Goal: Information Seeking & Learning: Learn about a topic

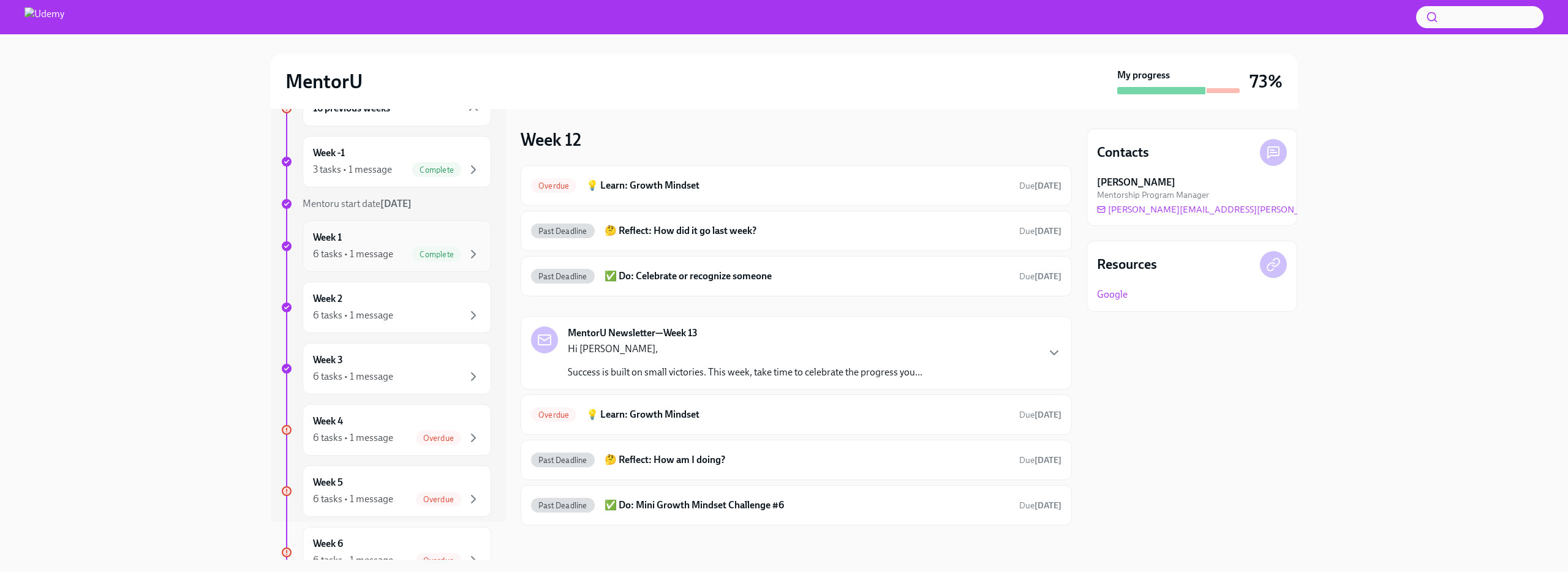
scroll to position [39, 0]
click at [390, 297] on div "Week 2 6 tasks • 1 message" at bounding box center [396, 306] width 168 height 31
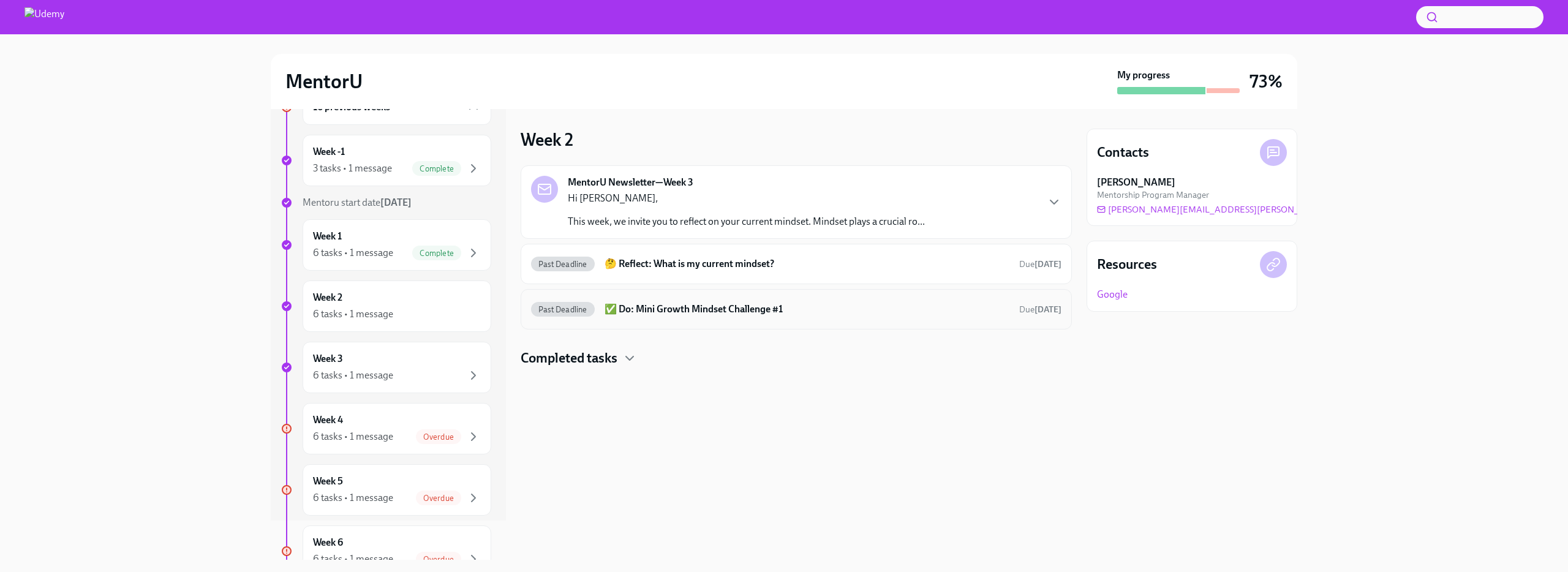
click at [659, 311] on h6 "✅ Do: Mini Growth Mindset Challenge #1" at bounding box center [807, 309] width 405 height 13
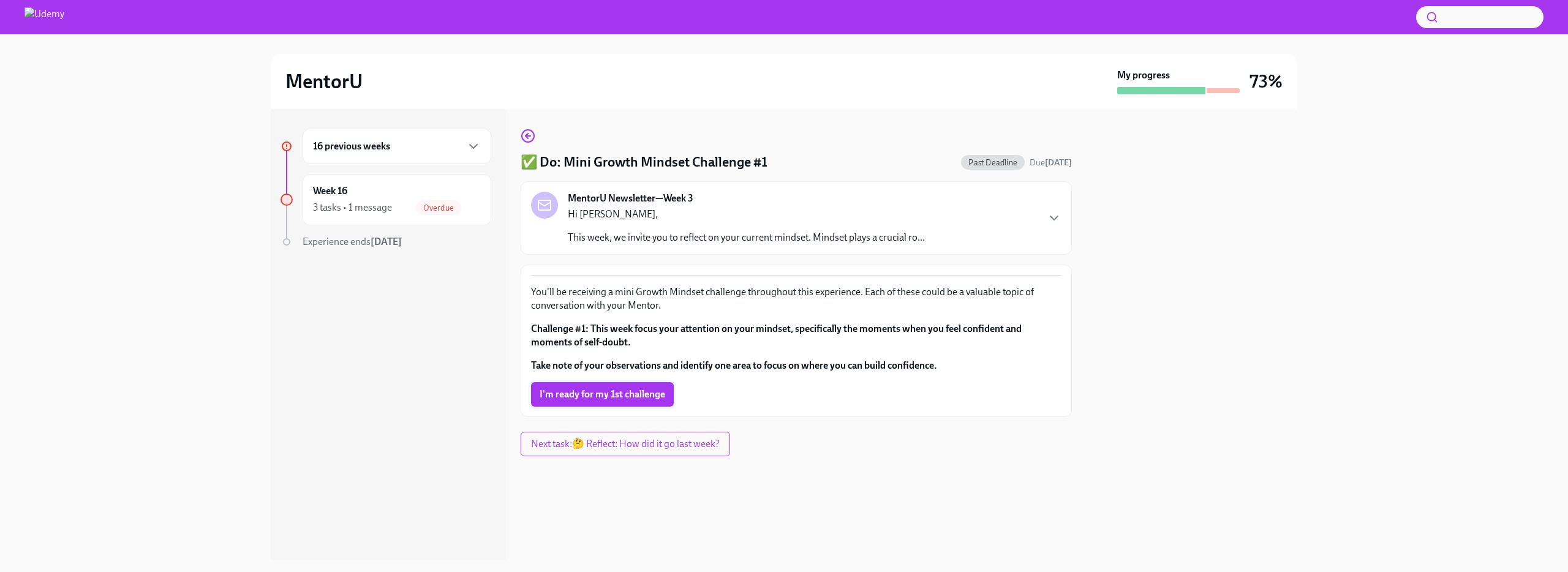
click at [622, 399] on span "I'm ready for my 1st challenge" at bounding box center [602, 394] width 126 height 12
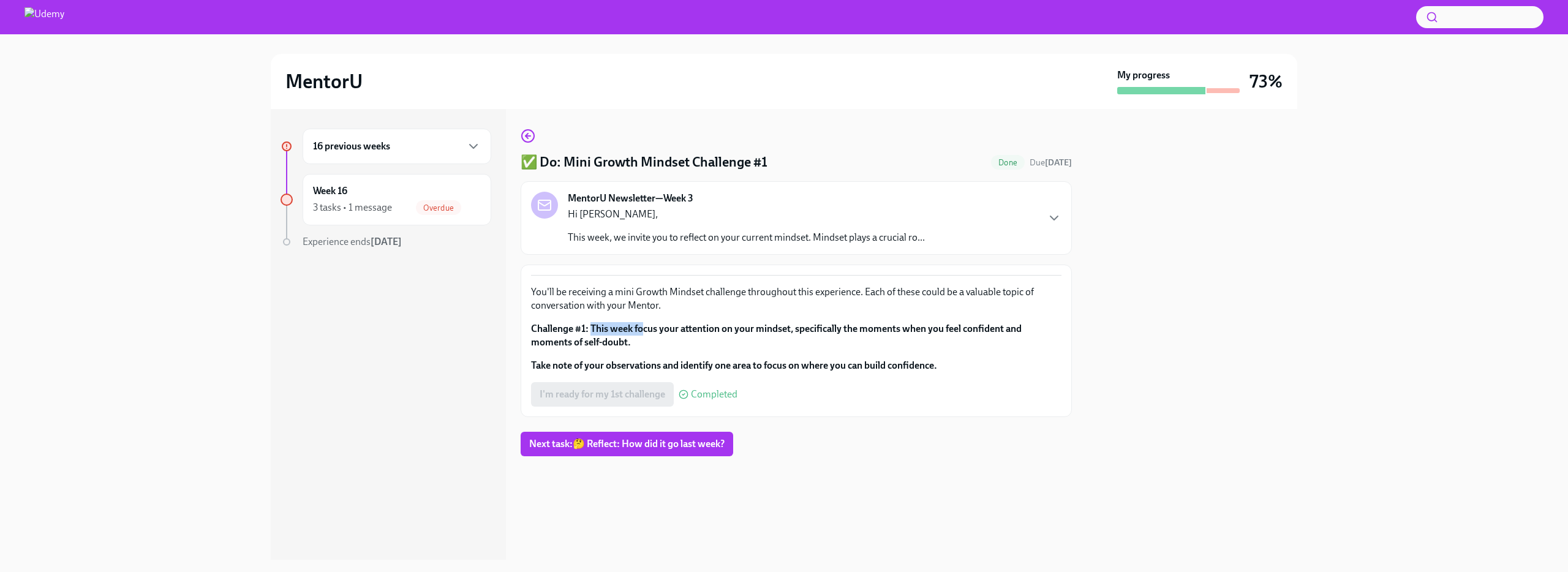
drag, startPoint x: 590, startPoint y: 328, endPoint x: 641, endPoint y: 333, distance: 51.2
click at [641, 333] on strong "Challenge #1: This week focus your attention on your mindset, specifically the …" at bounding box center [776, 335] width 490 height 25
click at [646, 343] on p "Challenge #1: This week focus your attention on your mindset, specifically the …" at bounding box center [796, 335] width 531 height 27
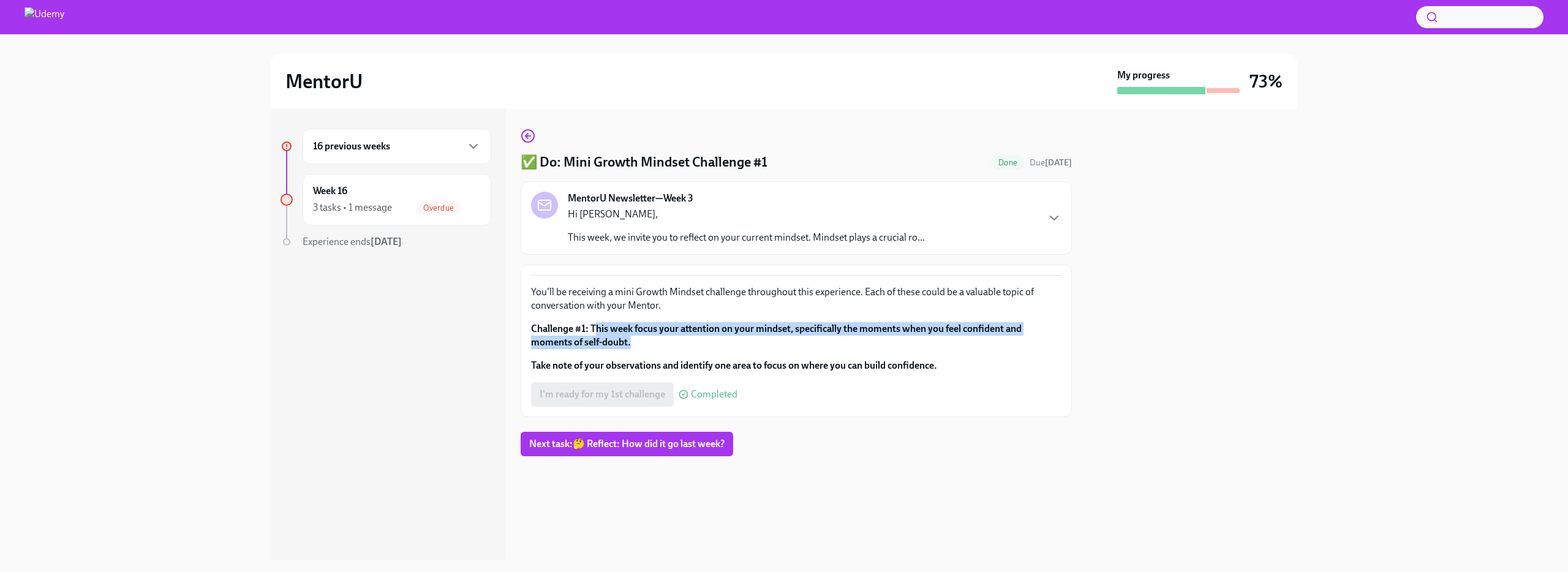
drag, startPoint x: 595, startPoint y: 330, endPoint x: 656, endPoint y: 339, distance: 61.7
click at [656, 339] on p "Challenge #1: This week focus your attention on your mindset, specifically the …" at bounding box center [796, 335] width 531 height 27
drag, startPoint x: 593, startPoint y: 327, endPoint x: 642, endPoint y: 338, distance: 50.2
click at [642, 338] on p "Challenge #1: This week focus your attention on your mindset, specifically the …" at bounding box center [796, 335] width 531 height 27
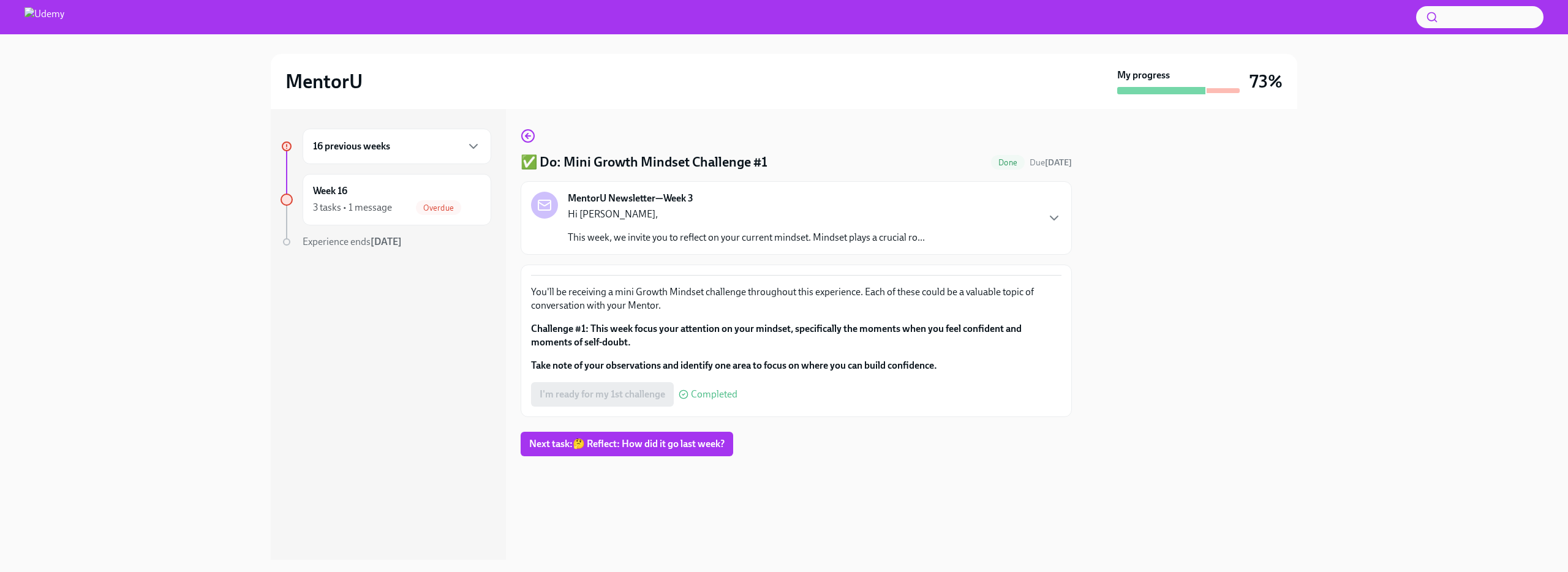
click at [562, 327] on strong "Challenge #1: This week focus your attention on your mindset, specifically the …" at bounding box center [776, 335] width 490 height 25
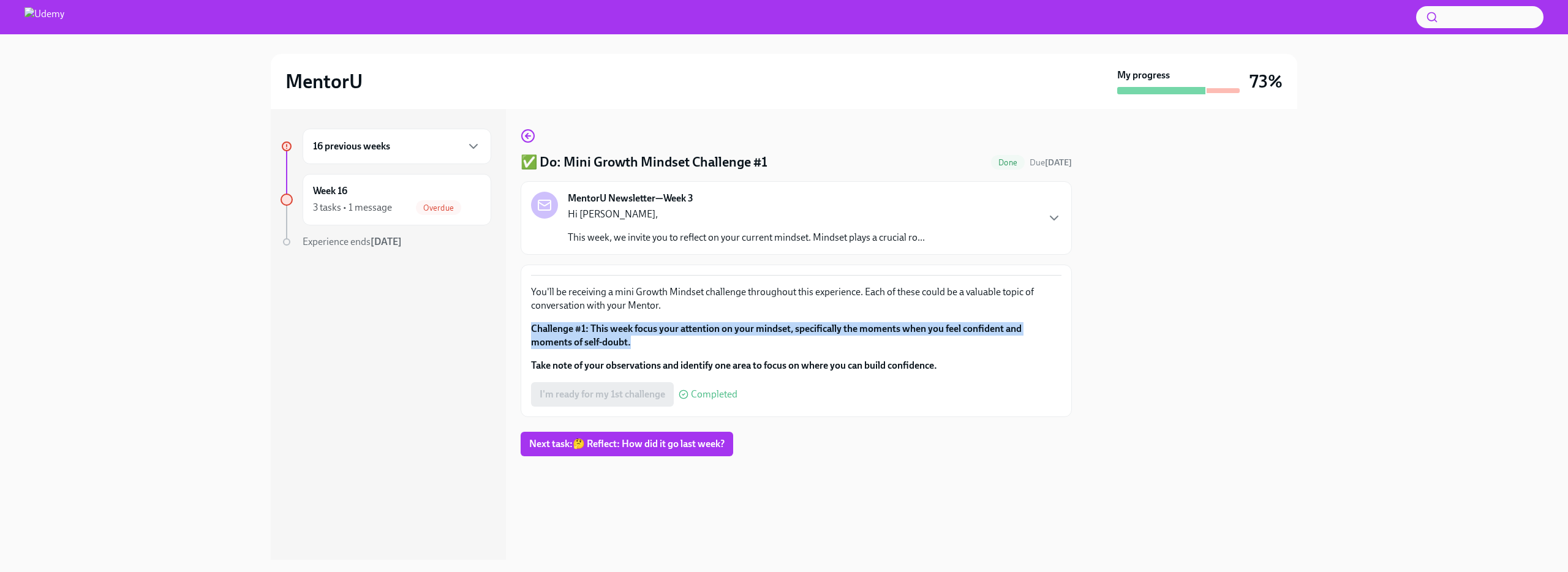
click at [562, 327] on strong "Challenge #1: This week focus your attention on your mindset, specifically the …" at bounding box center [776, 335] width 490 height 25
copy div "Challenge #1: This week focus your attention on your mindset, specifically the …"
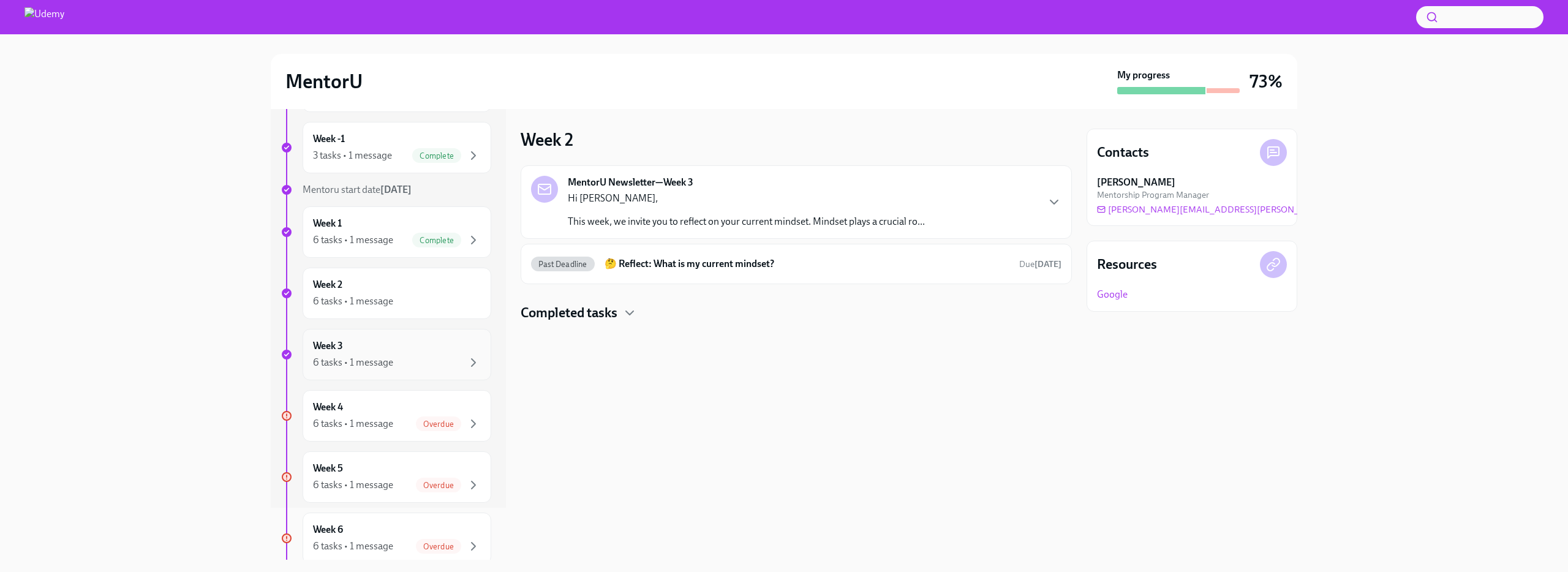
scroll to position [53, 0]
click at [392, 300] on div "6 tasks • 1 message" at bounding box center [353, 300] width 80 height 13
click at [375, 299] on div "6 tasks • 1 message" at bounding box center [353, 300] width 80 height 13
click at [396, 372] on div "Week 3 6 tasks • 1 message" at bounding box center [396, 354] width 189 height 51
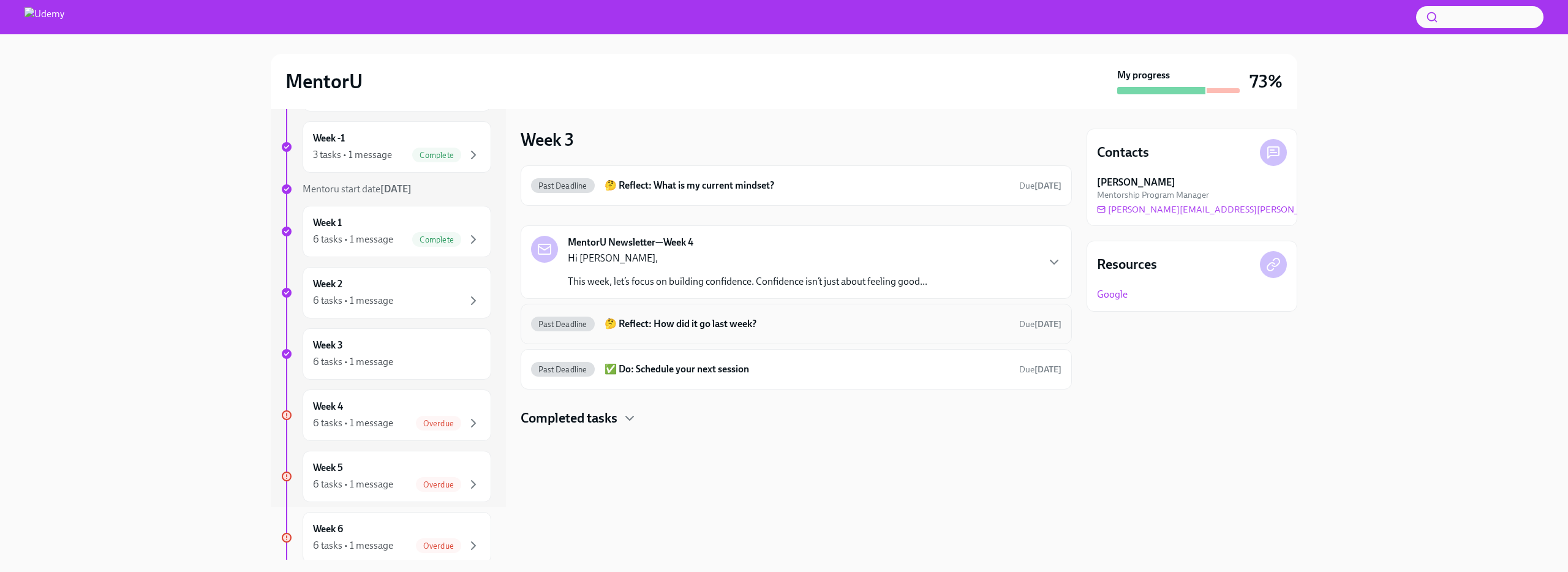
click at [661, 323] on h6 "🤔 Reflect: How did it go last week?" at bounding box center [807, 324] width 405 height 13
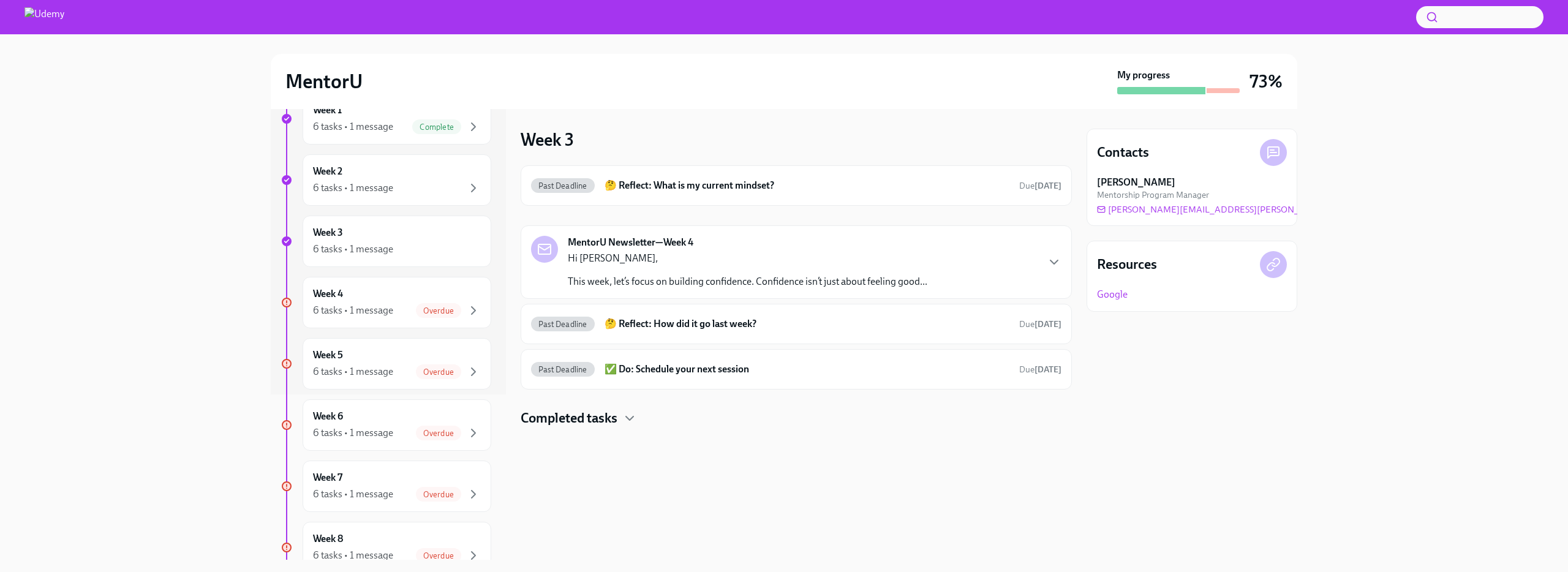
scroll to position [166, 0]
click at [379, 299] on div "Week 4 6 tasks • 1 message Overdue" at bounding box center [396, 302] width 168 height 31
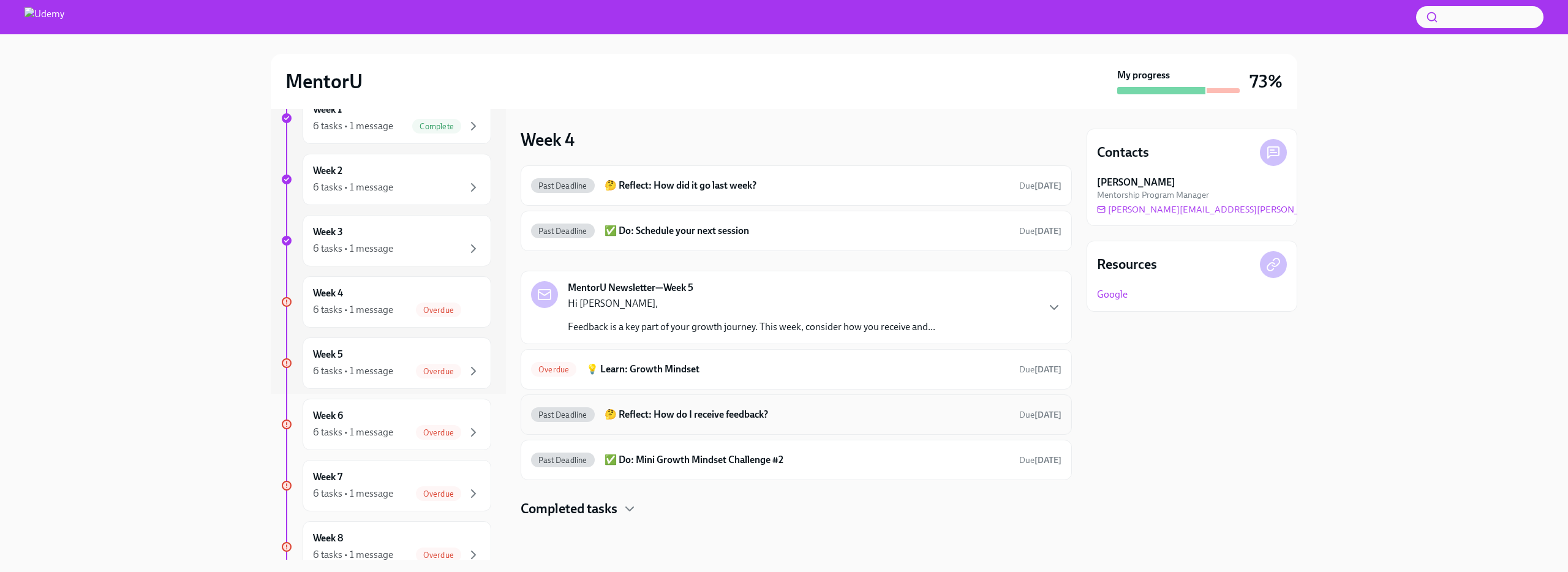
click at [684, 406] on div "Past Deadline 🤔 Reflect: How do I receive feedback? Due [DATE]" at bounding box center [796, 415] width 531 height 20
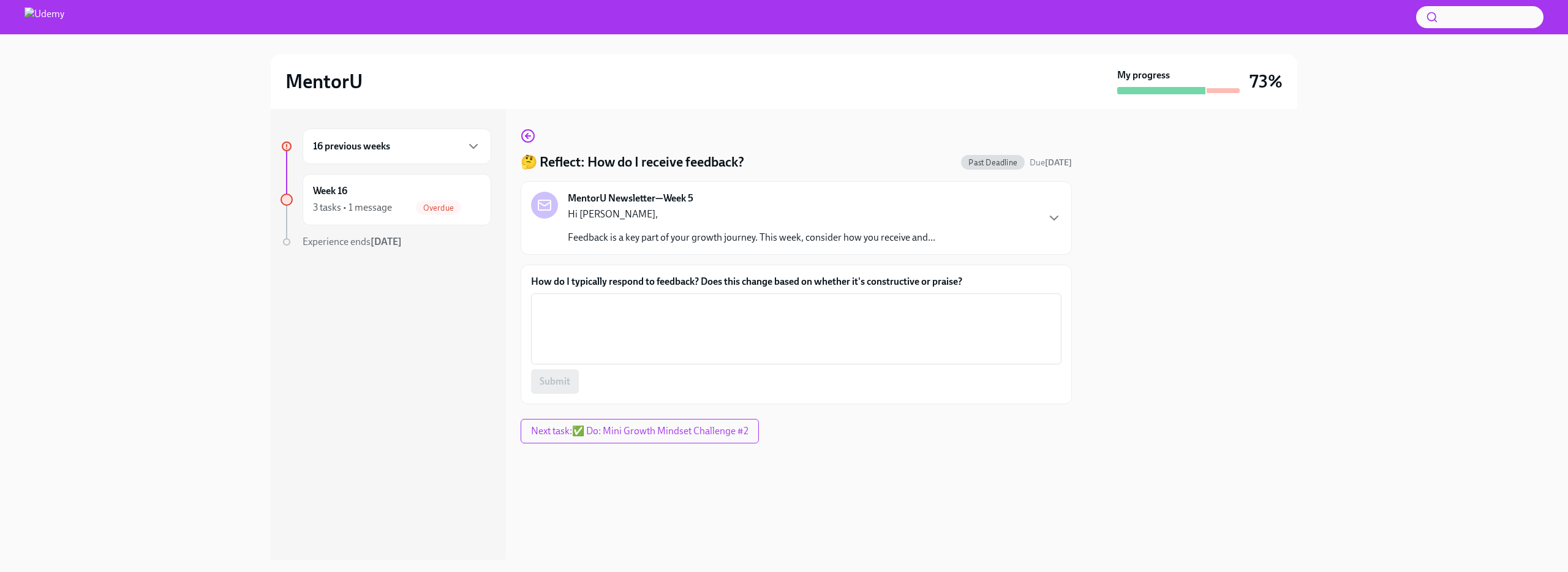
click at [527, 144] on div "🤔 Reflect: How do I receive feedback? Past Deadline Due [DATE] MentorU Newslett…" at bounding box center [796, 266] width 551 height 275
click at [525, 137] on icon "button" at bounding box center [527, 135] width 3 height 5
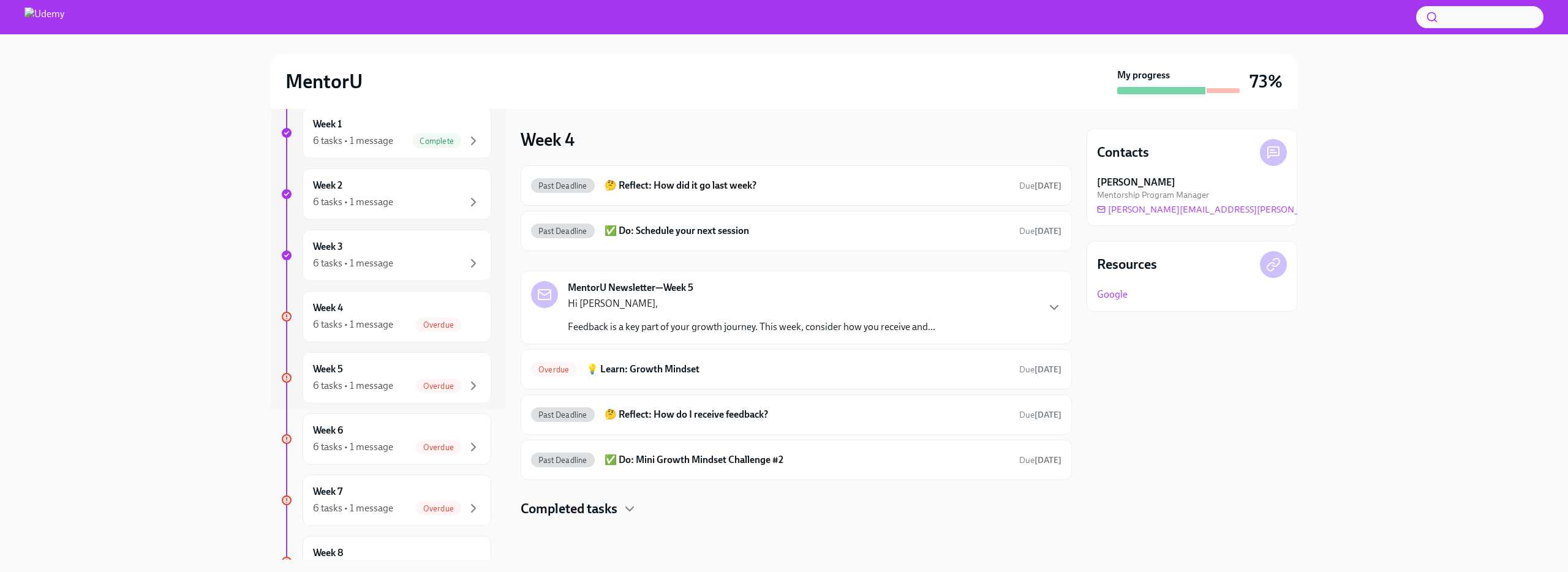
scroll to position [175, 0]
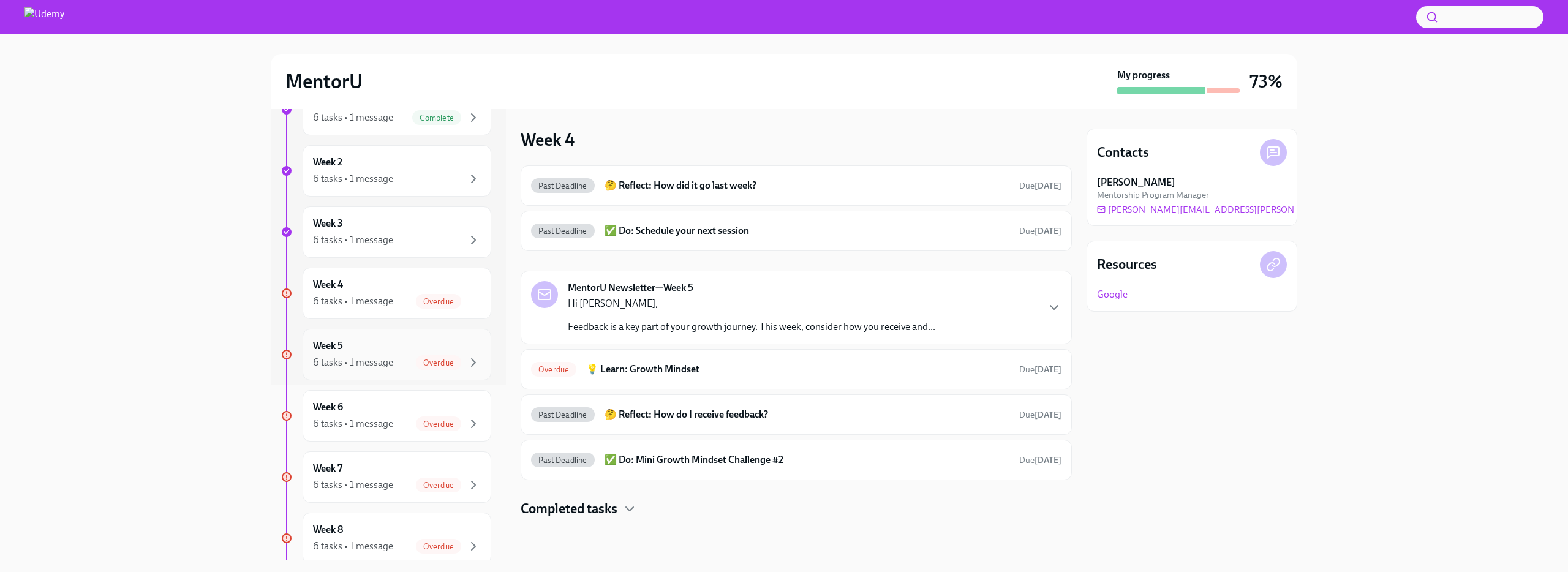
click at [371, 340] on div "Week 5 6 tasks • 1 message Overdue" at bounding box center [396, 354] width 168 height 31
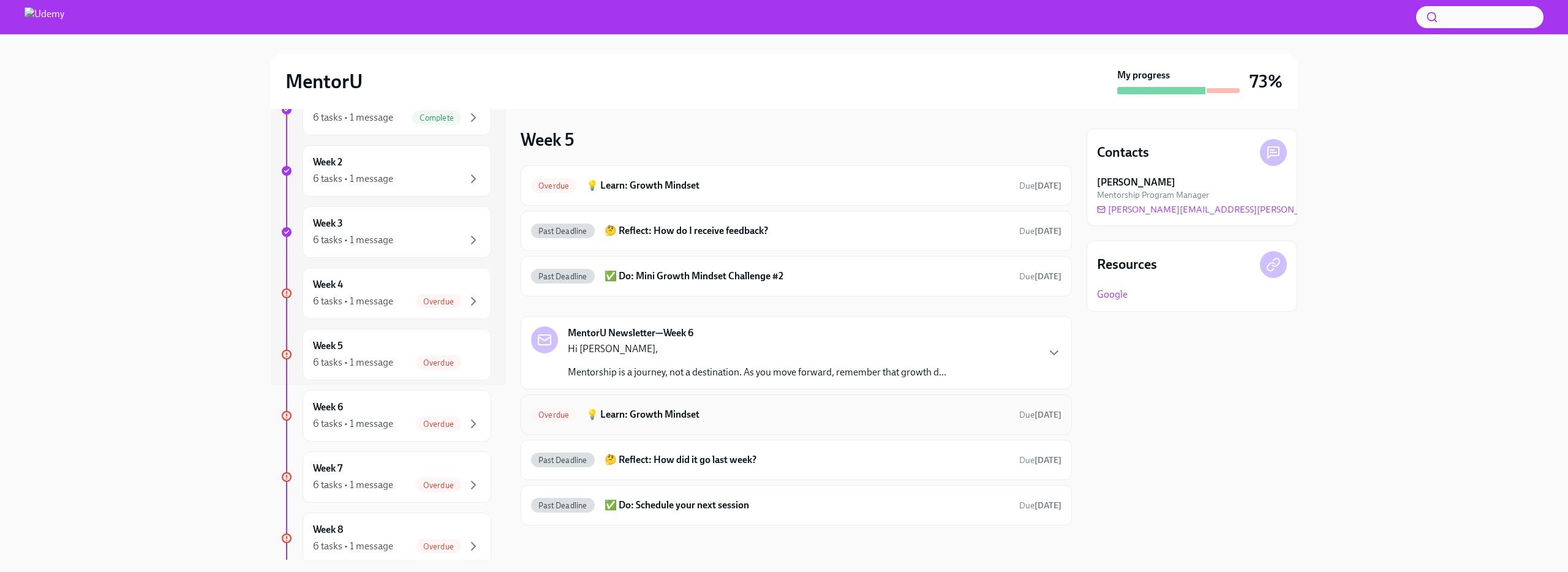
click at [651, 419] on h6 "💡 Learn: Growth Mindset" at bounding box center [798, 414] width 423 height 13
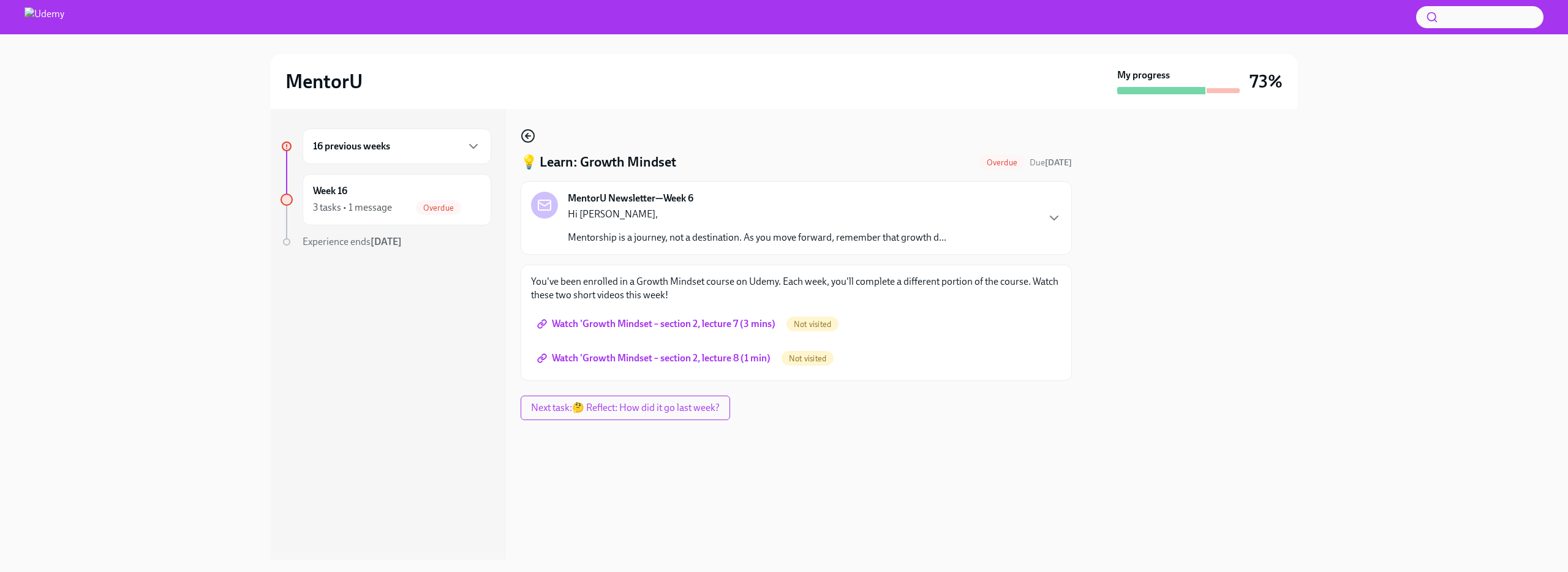
click at [525, 135] on icon "button" at bounding box center [527, 135] width 3 height 5
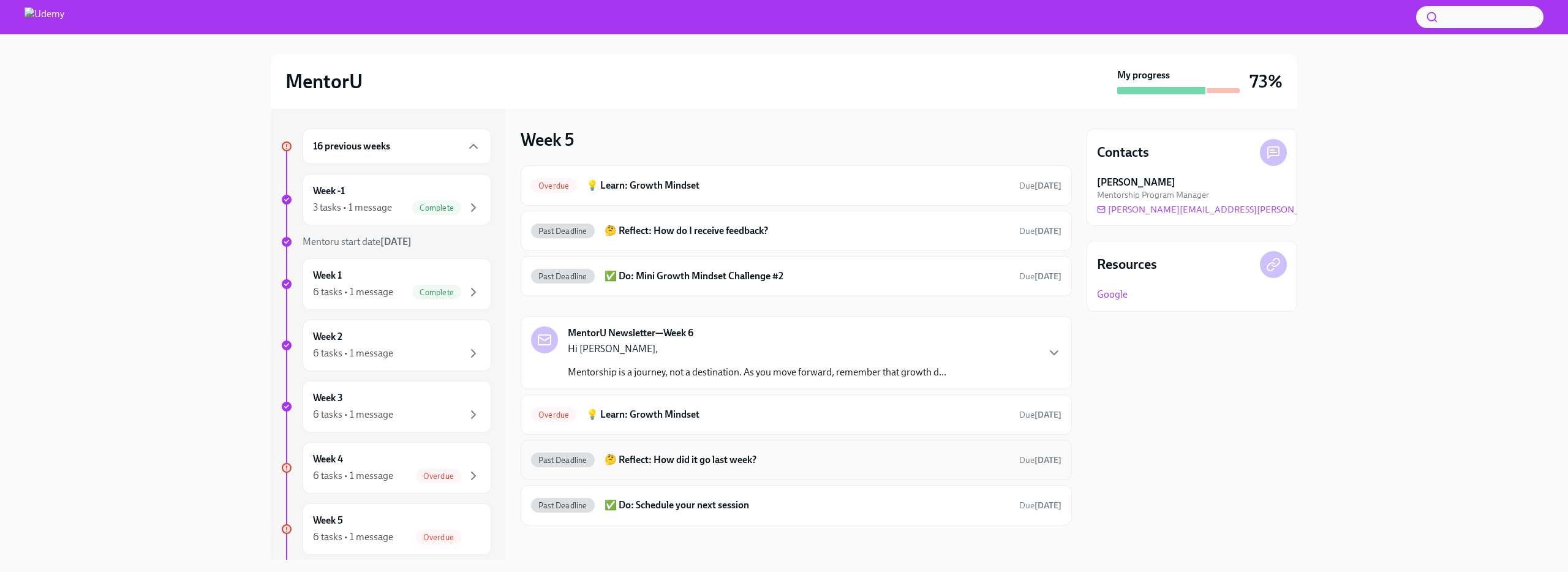
click at [670, 458] on h6 "🤔 Reflect: How did it go last week?" at bounding box center [807, 460] width 405 height 13
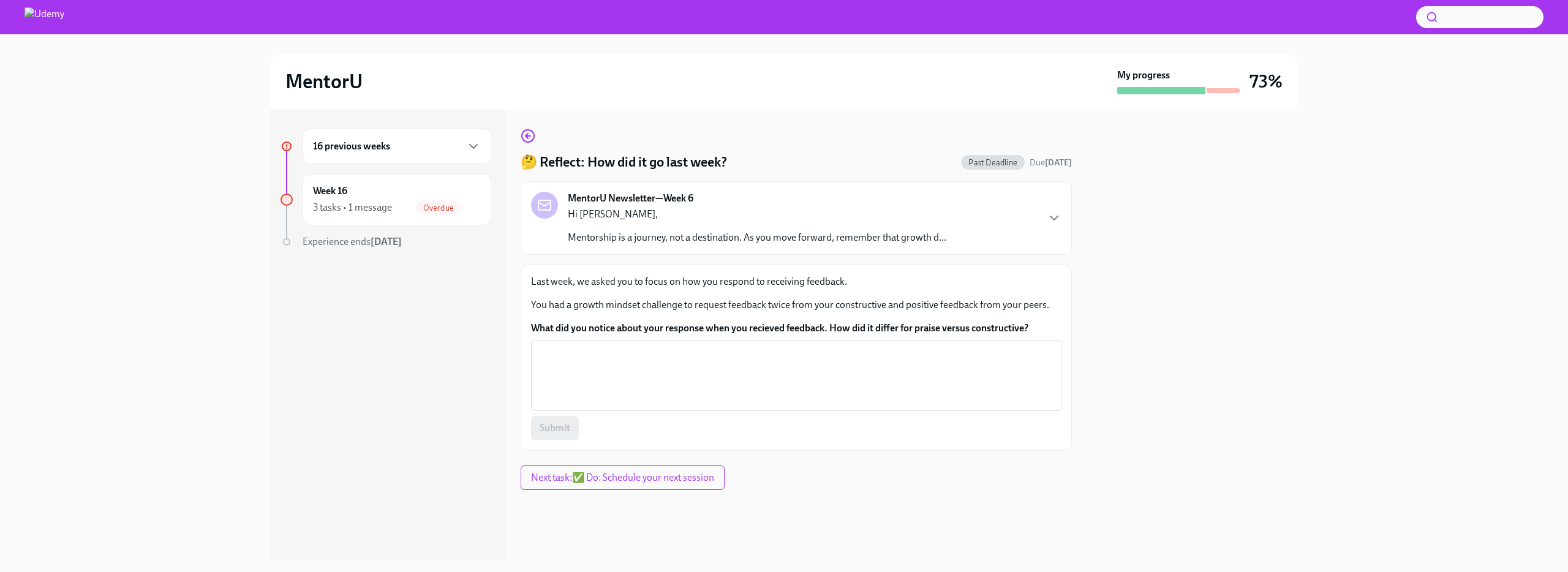
click at [536, 139] on div "🤔 Reflect: How did it go last week? Past Deadline Due [DATE] MentorU Newsletter…" at bounding box center [796, 290] width 551 height 322
click at [524, 139] on icon "button" at bounding box center [528, 136] width 14 height 14
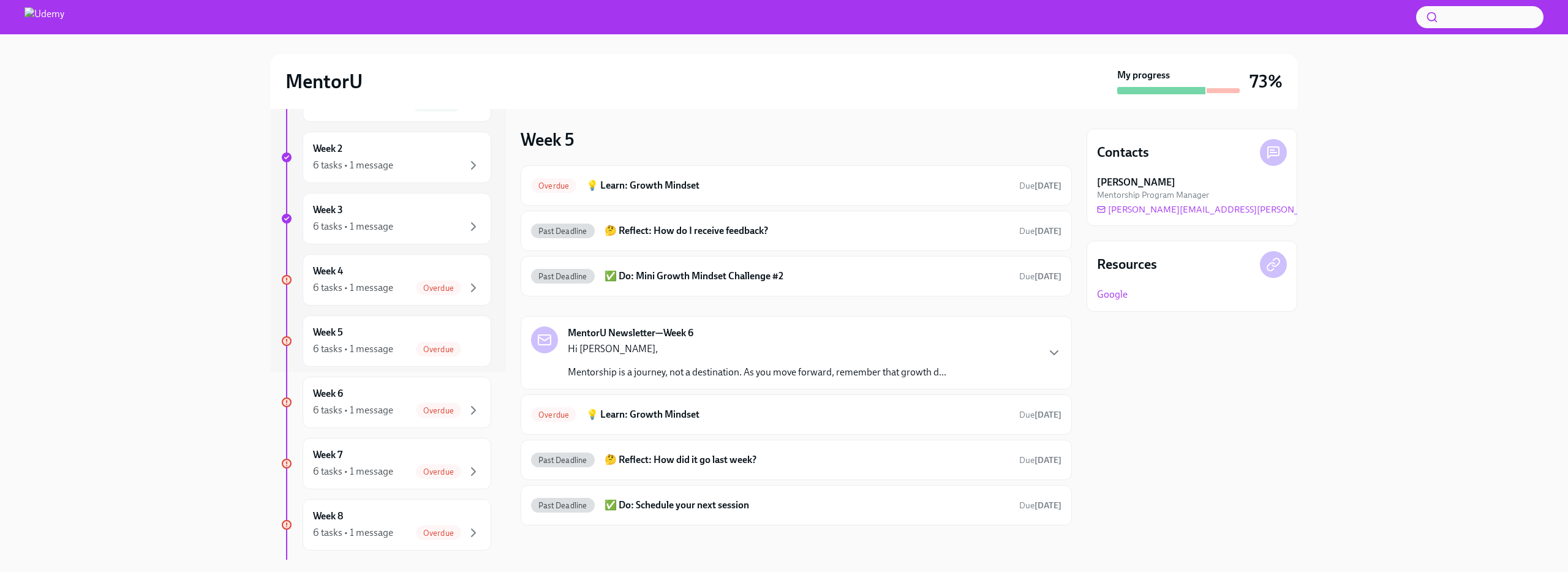
scroll to position [191, 0]
click at [375, 417] on div "Week 6 6 tasks • 1 message Overdue" at bounding box center [396, 400] width 189 height 51
click at [745, 460] on h6 "🤔 Reflect: What are my [MEDICAL_DATA] beliefs?" at bounding box center [807, 460] width 405 height 13
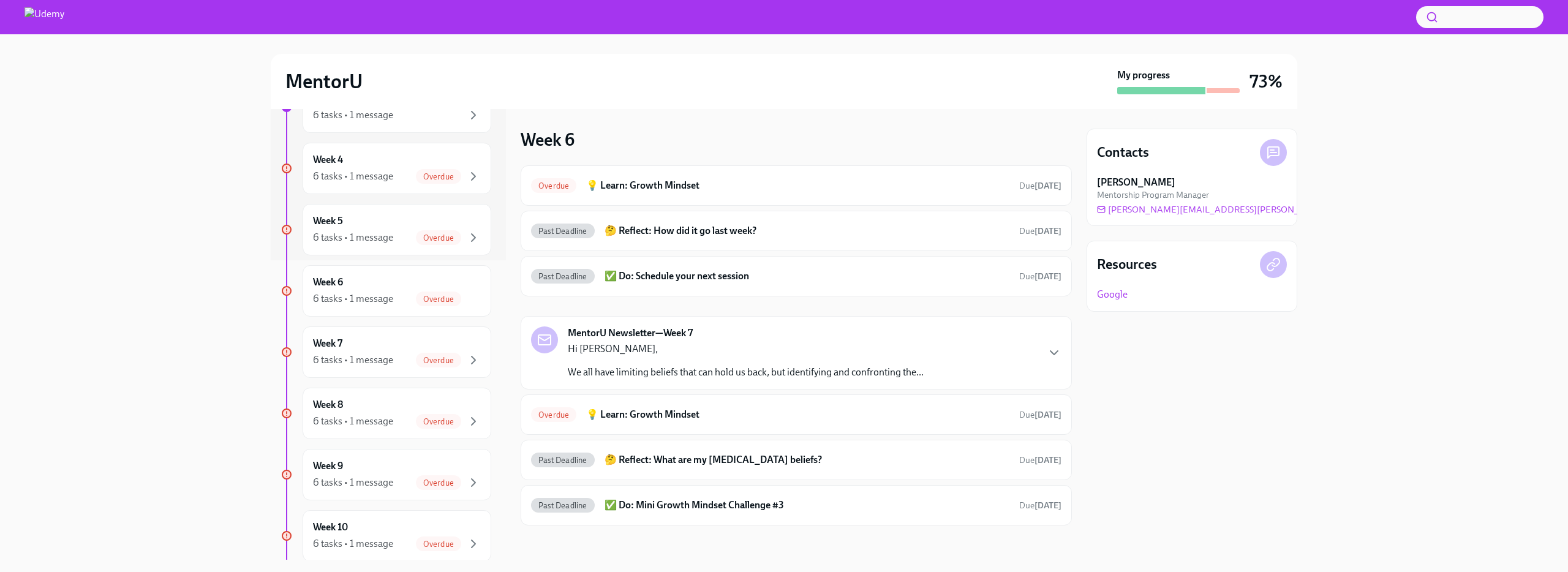
scroll to position [326, 0]
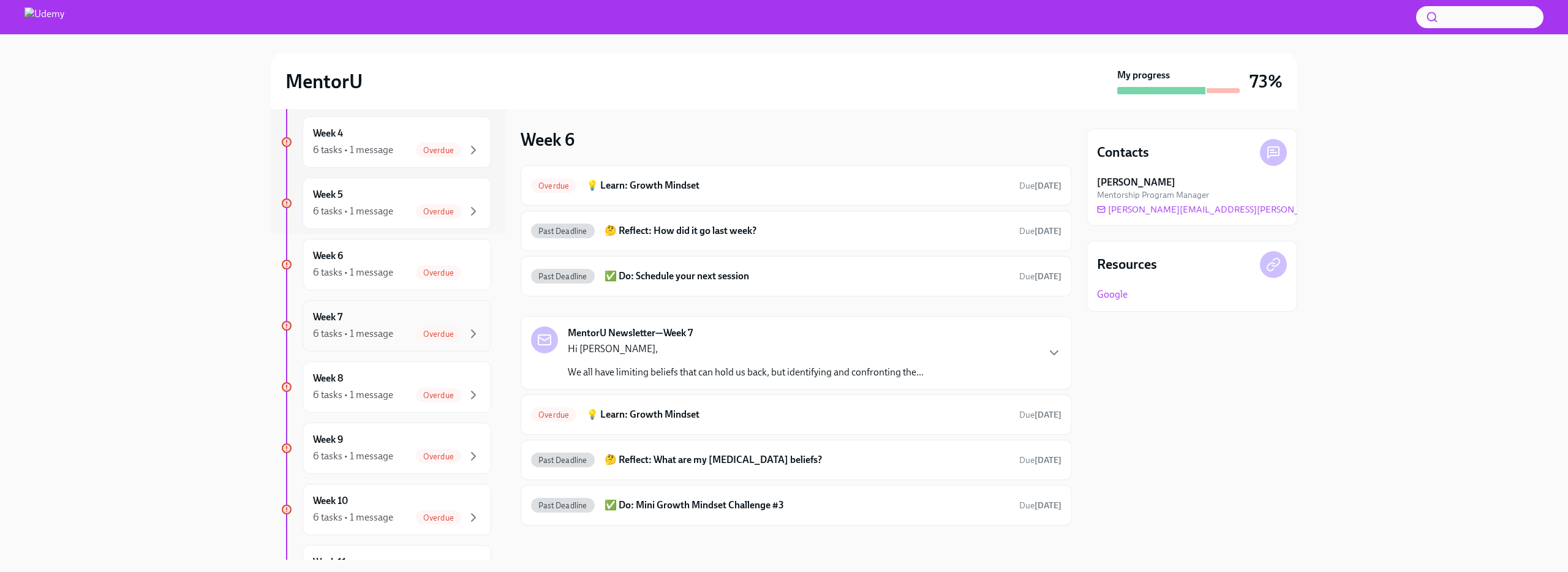
click at [362, 312] on div "Week 7 6 tasks • 1 message Overdue" at bounding box center [396, 325] width 168 height 31
click at [644, 417] on h6 "💡 Learn:Growth Mindset" at bounding box center [798, 414] width 423 height 13
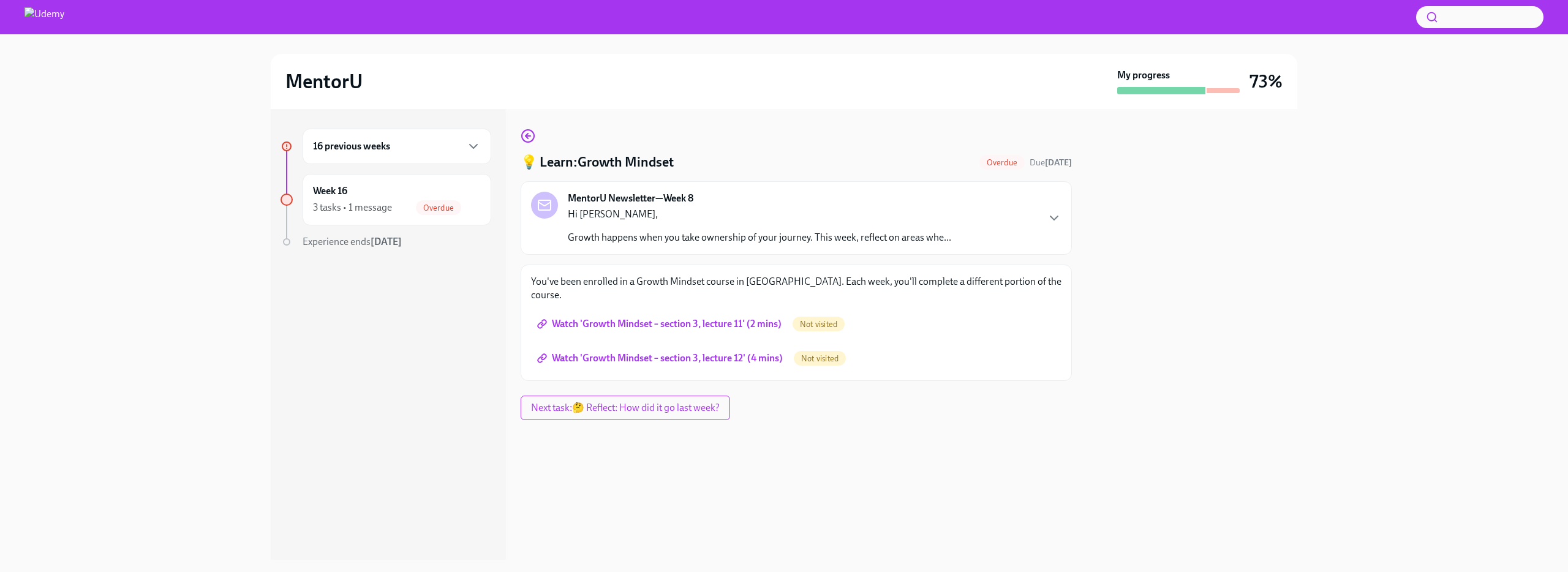
click at [700, 228] on div "Hi [PERSON_NAME], Growth happens when you take ownership of your journey. This …" at bounding box center [759, 226] width 383 height 37
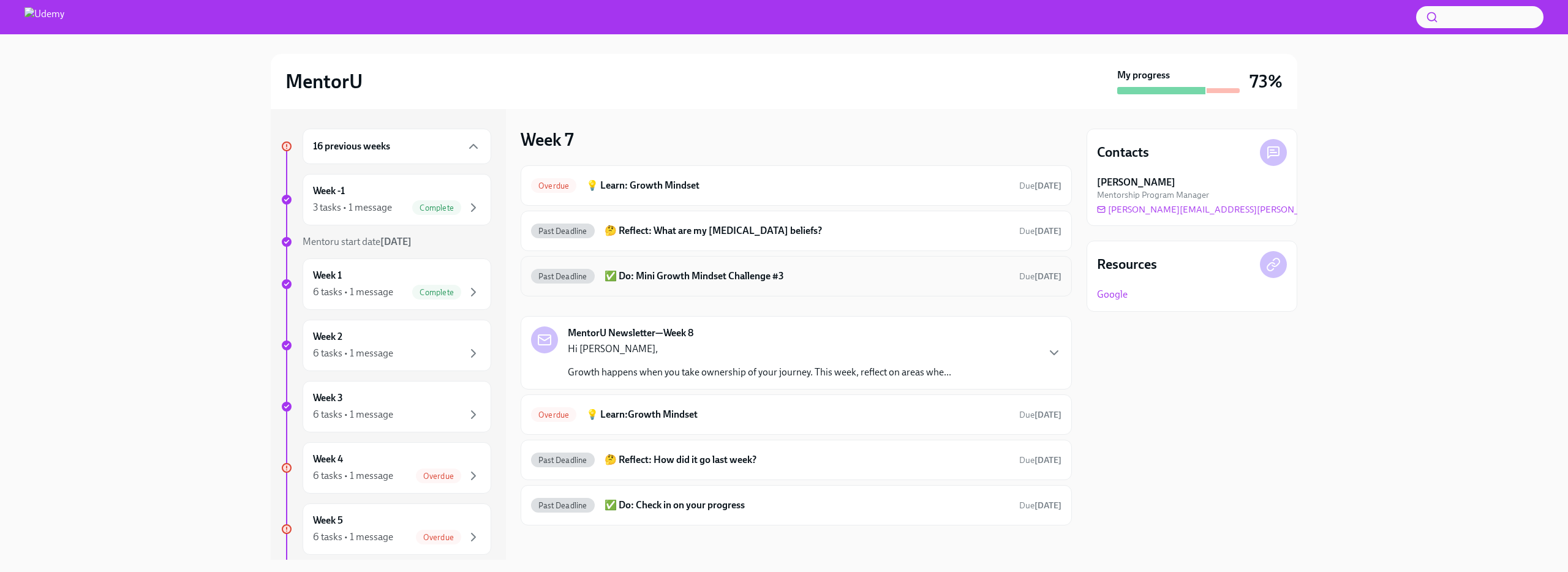
scroll to position [5, 0]
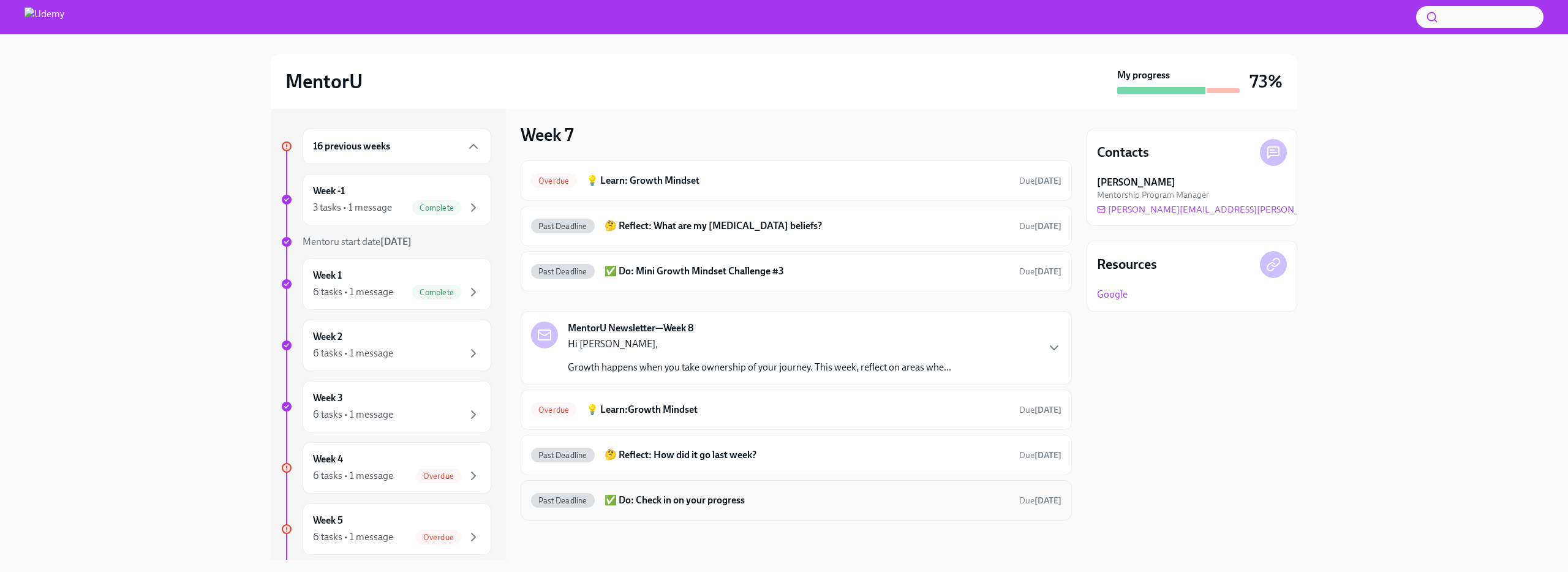
click at [680, 498] on h6 "✅ Do: Check in on your progress" at bounding box center [807, 500] width 405 height 13
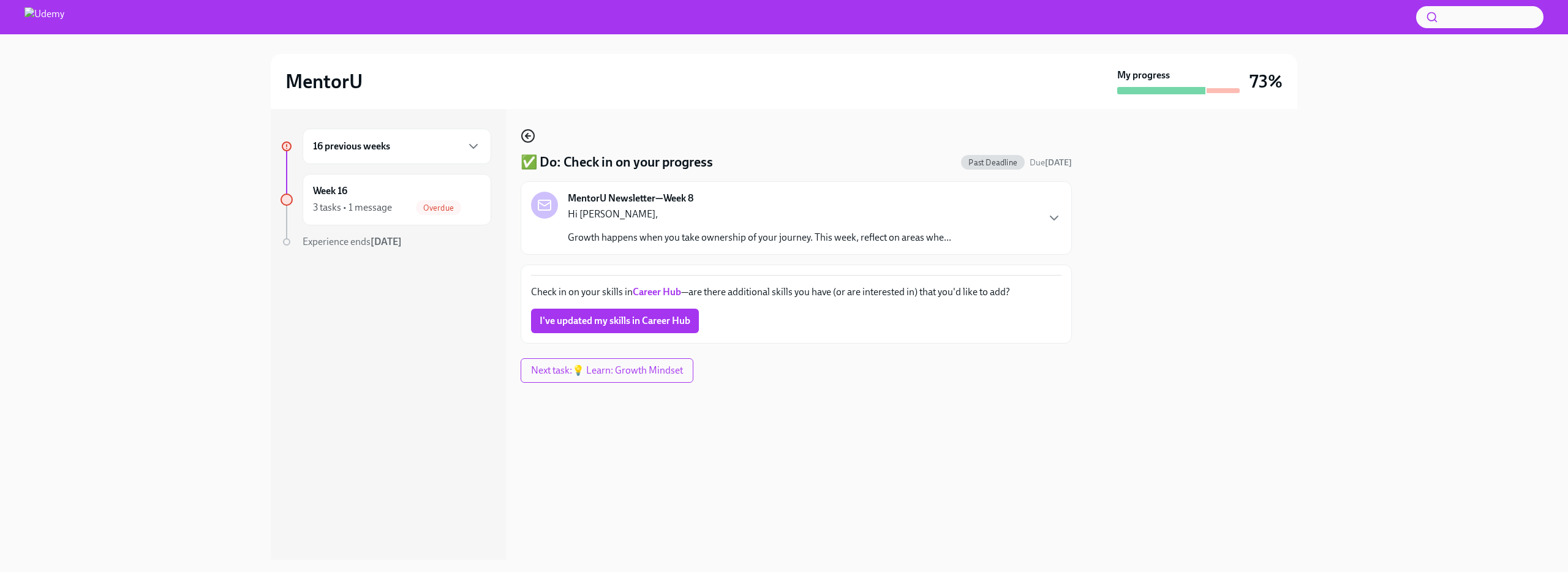
click at [525, 138] on icon "button" at bounding box center [528, 136] width 14 height 14
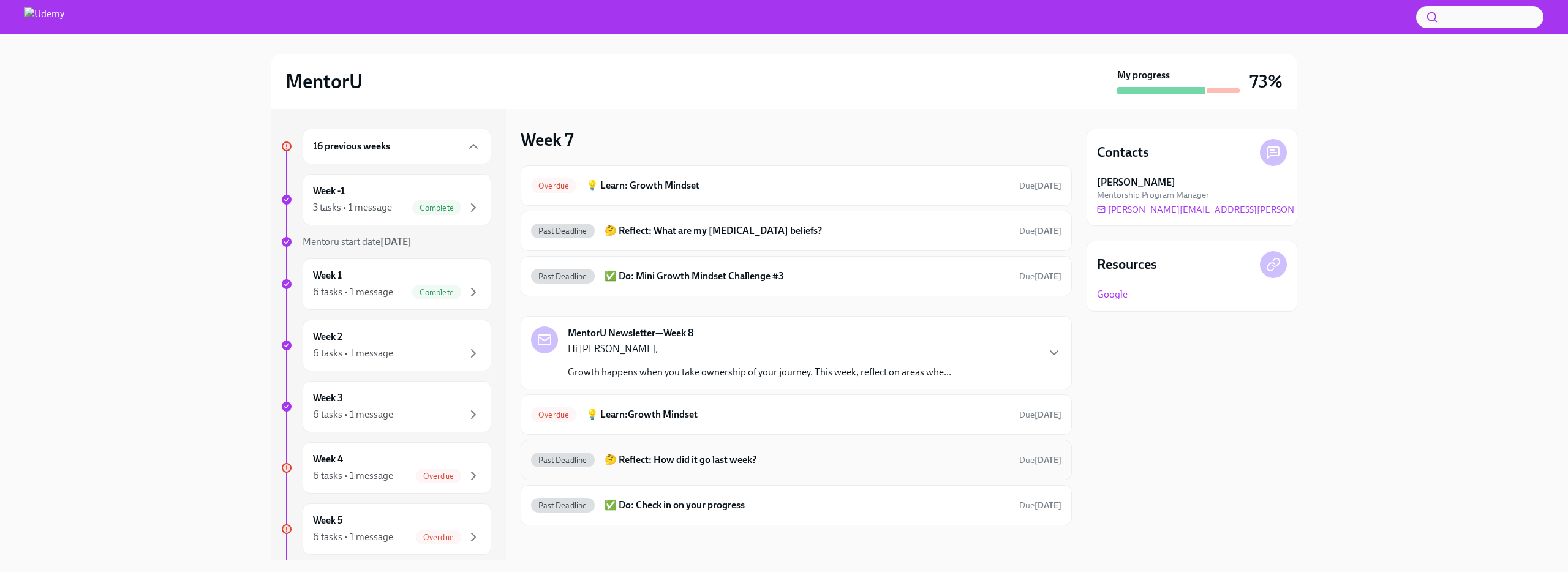
click at [661, 460] on h6 "🤔 Reflect: How did it go last week?" at bounding box center [807, 460] width 405 height 13
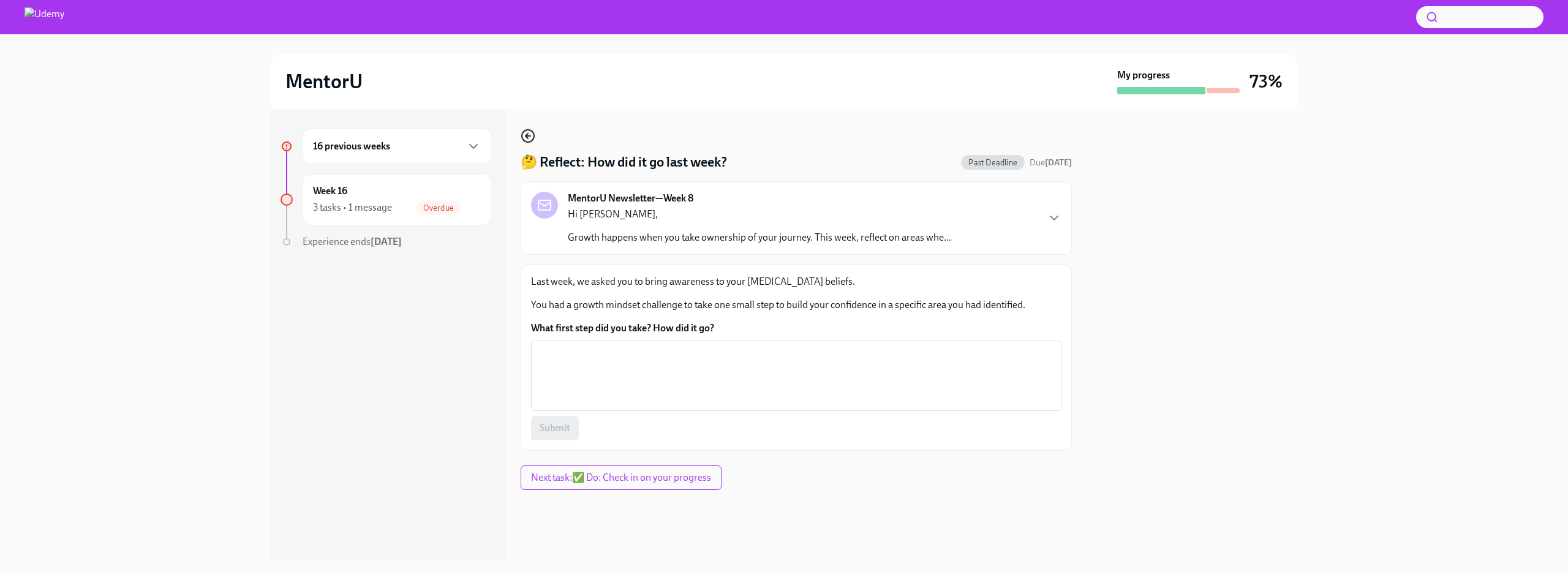
click at [525, 131] on icon "button" at bounding box center [528, 136] width 14 height 14
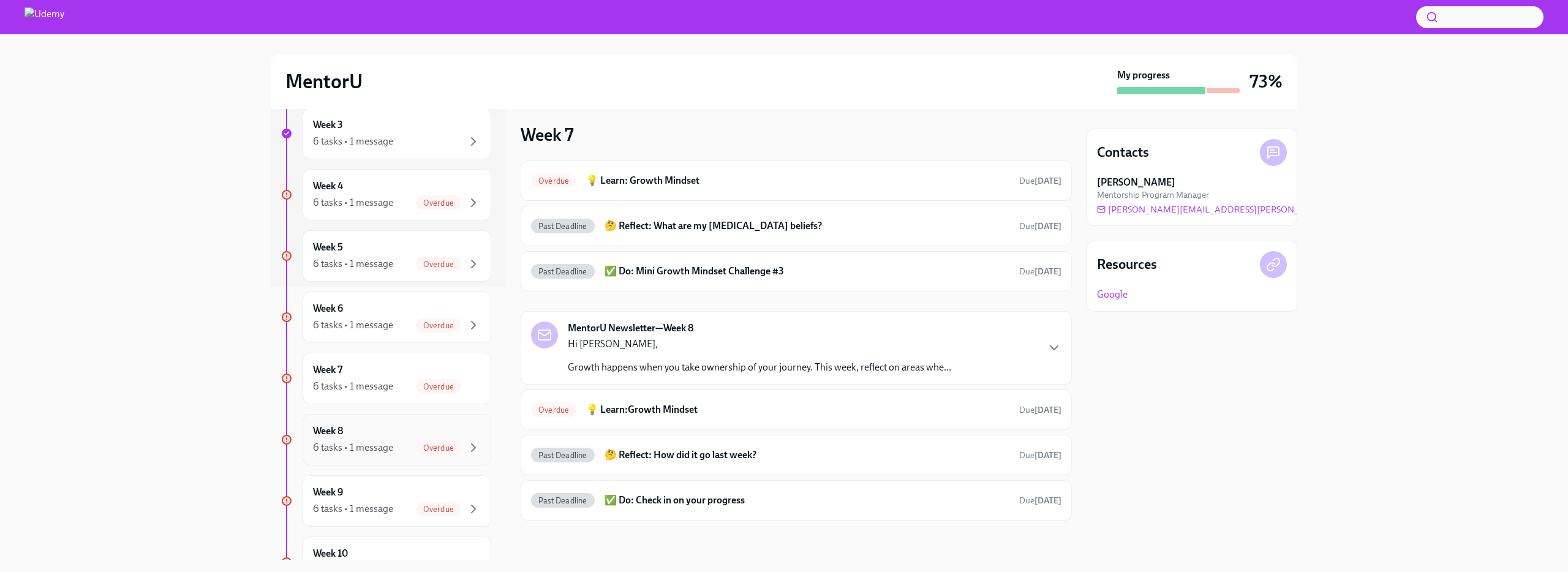
scroll to position [274, 0]
click at [476, 446] on icon "button" at bounding box center [473, 446] width 14 height 14
click at [651, 275] on h6 "✅ Do: Check in on your progress" at bounding box center [807, 271] width 405 height 13
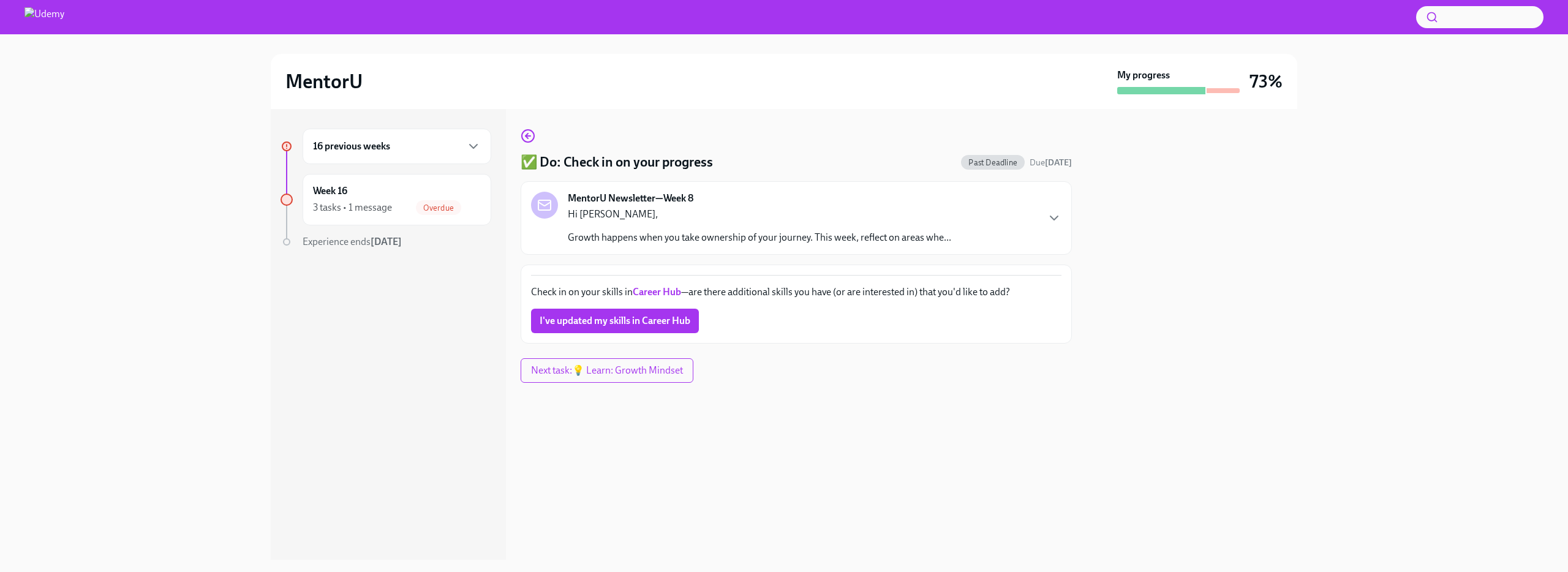
click at [530, 146] on div "✅ Do: Check in on your progress Past Deadline Due [DATE] MentorU Newsletter—Wee…" at bounding box center [796, 236] width 551 height 215
click at [533, 140] on circle "button" at bounding box center [528, 136] width 12 height 12
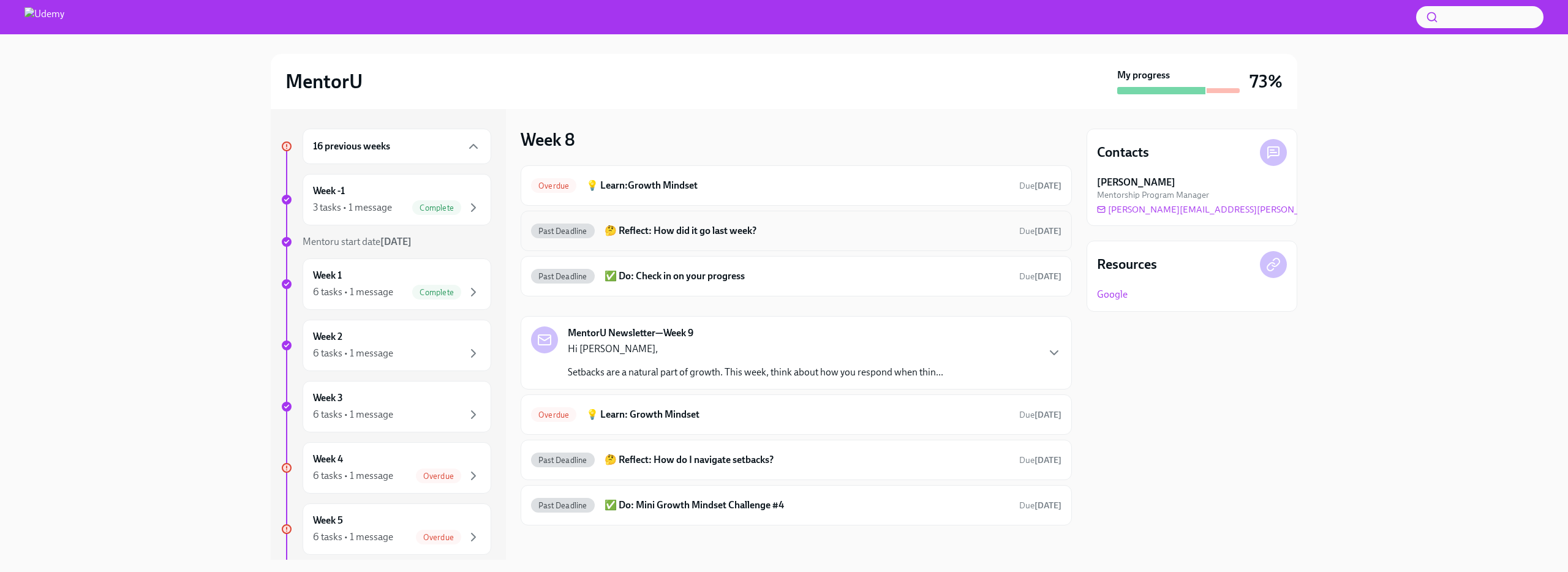
click at [650, 235] on h6 "🤔 Reflect: How did it go last week?" at bounding box center [807, 231] width 405 height 13
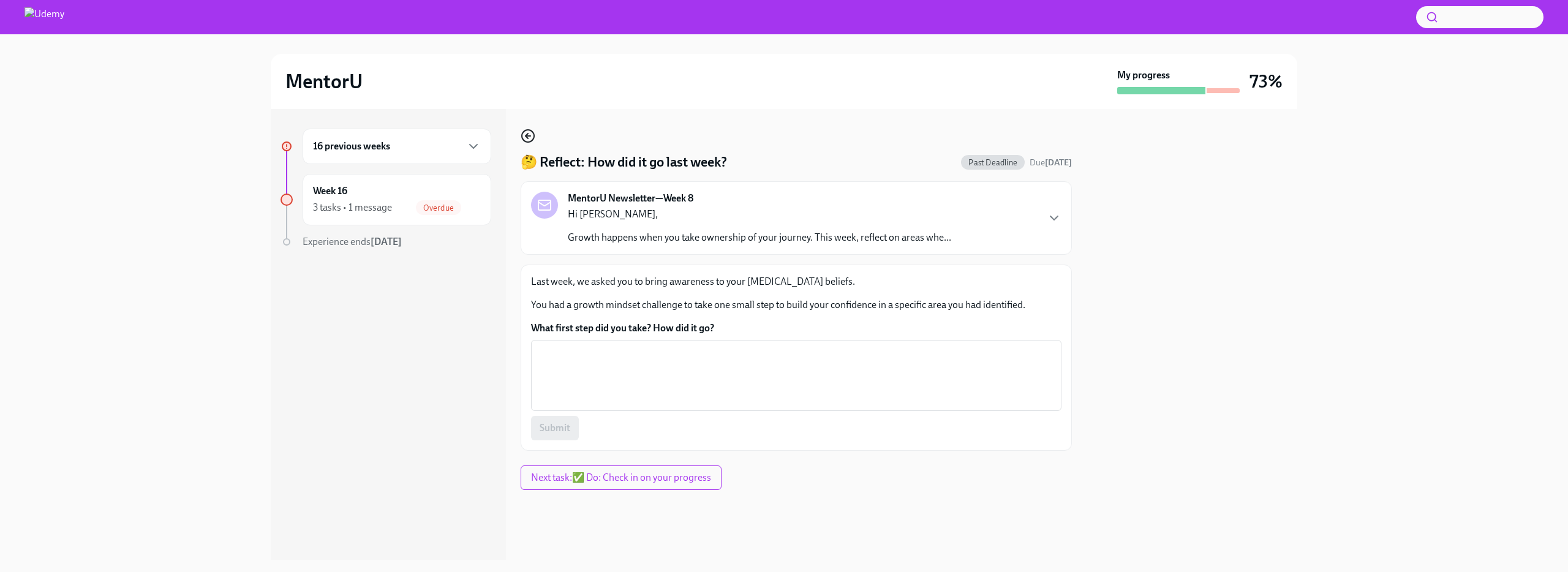
click at [531, 136] on icon "button" at bounding box center [527, 136] width 5 height 0
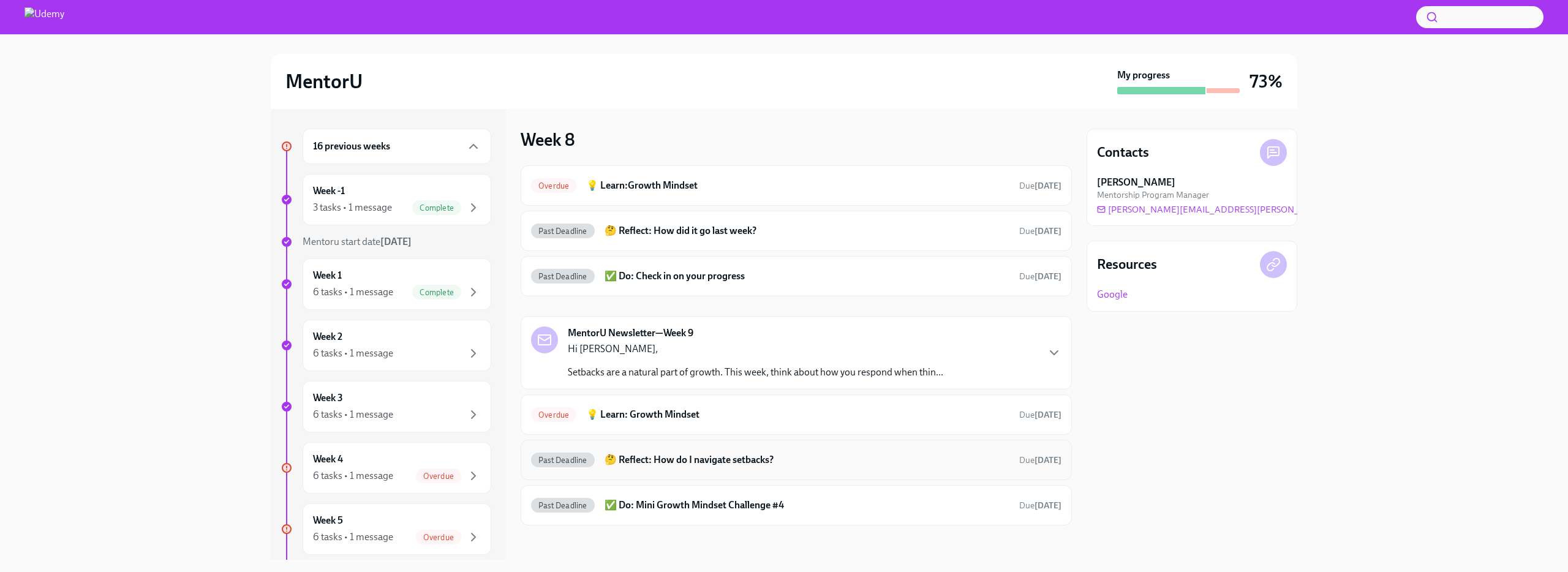
click at [703, 467] on div "Past Deadline 🤔 Reflect: How do I navigate setbacks? Due [DATE]" at bounding box center [796, 460] width 531 height 20
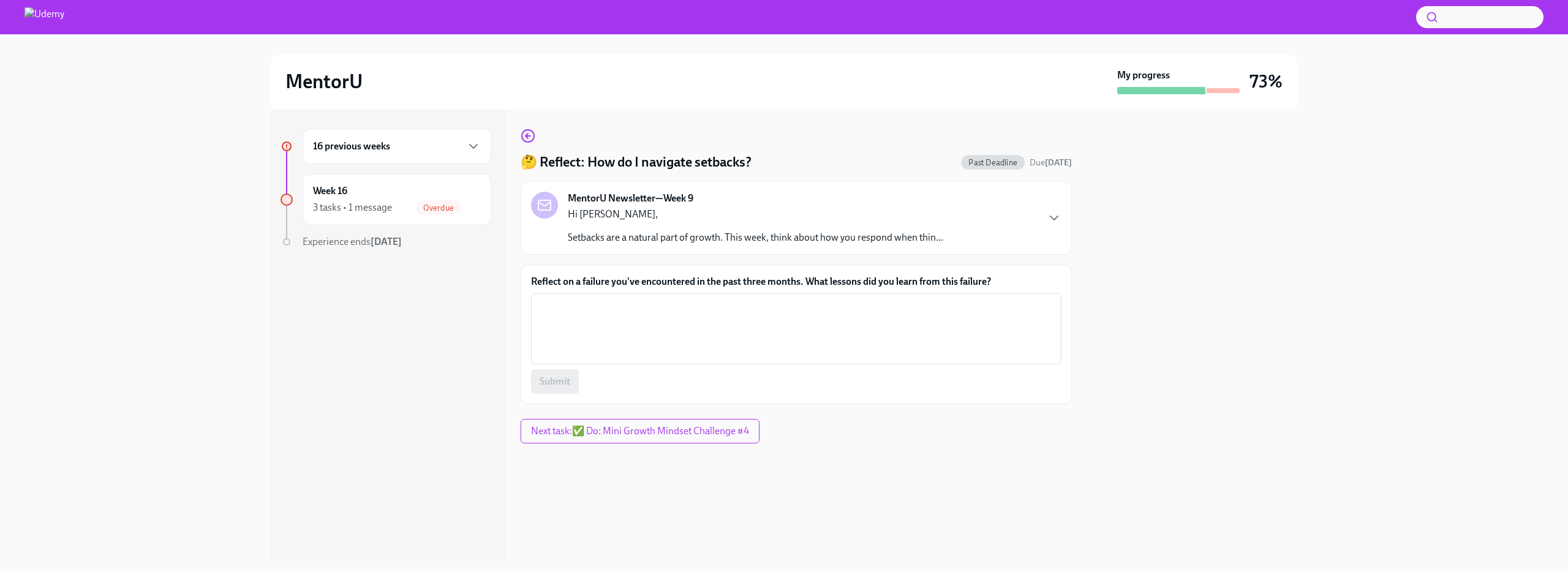
click at [709, 281] on label "Reflect on a failure you've encountered in the past three months. What lessons …" at bounding box center [796, 281] width 531 height 13
click at [709, 300] on textarea "Reflect on a failure you've encountered in the past three months. What lessons …" at bounding box center [796, 329] width 515 height 59
click at [709, 281] on label "Reflect on a failure you've encountered in the past three months. What lessons …" at bounding box center [796, 281] width 531 height 13
click at [709, 300] on textarea "Reflect on a failure you've encountered in the past three months. What lessons …" at bounding box center [796, 329] width 515 height 59
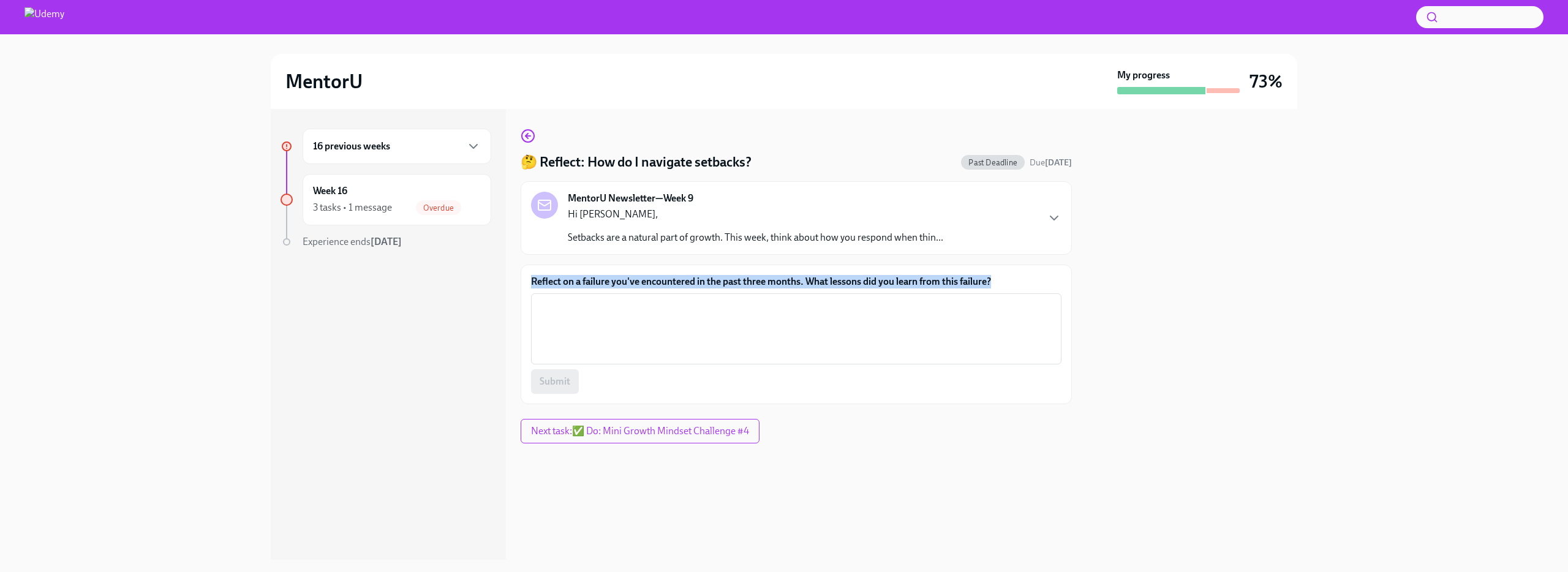
click at [709, 281] on label "Reflect on a failure you've encountered in the past three months. What lessons …" at bounding box center [796, 281] width 531 height 13
click at [709, 300] on textarea "Reflect on a failure you've encountered in the past three months. What lessons …" at bounding box center [796, 329] width 515 height 59
copy label "Reflect on a failure you've encountered in the past three months. What lessons …"
click at [527, 138] on icon "button" at bounding box center [527, 135] width 3 height 5
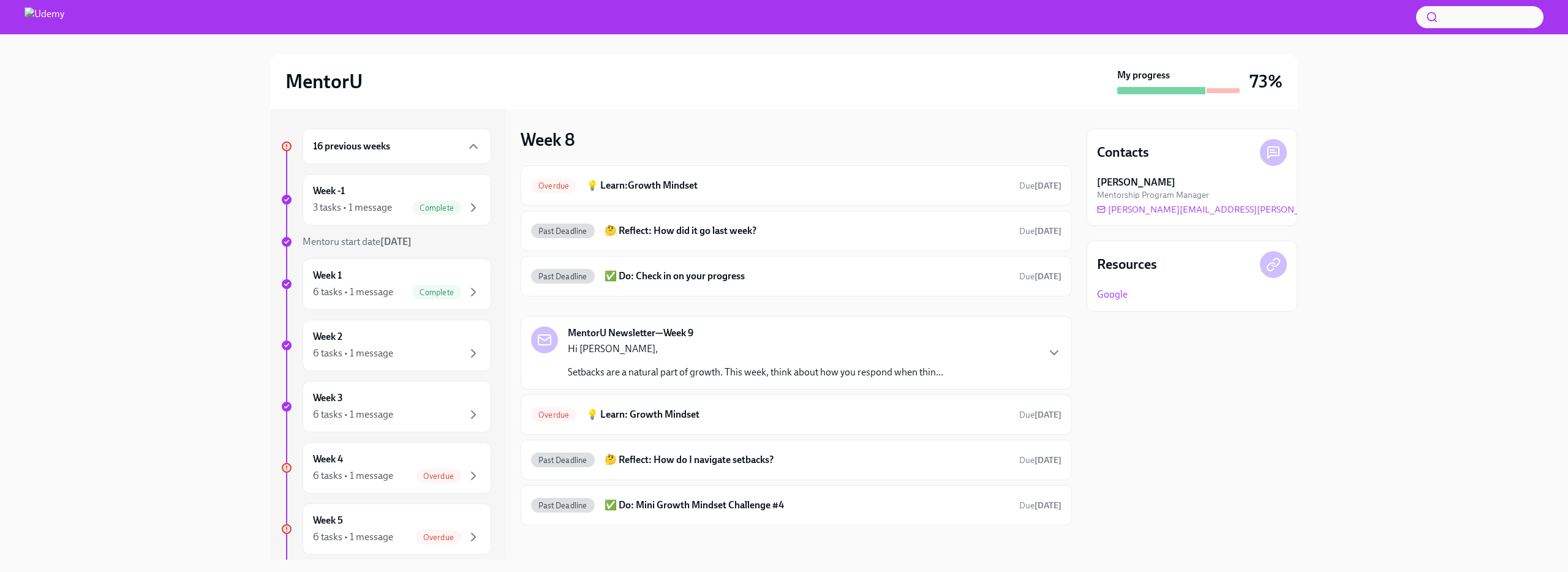
scroll to position [5, 0]
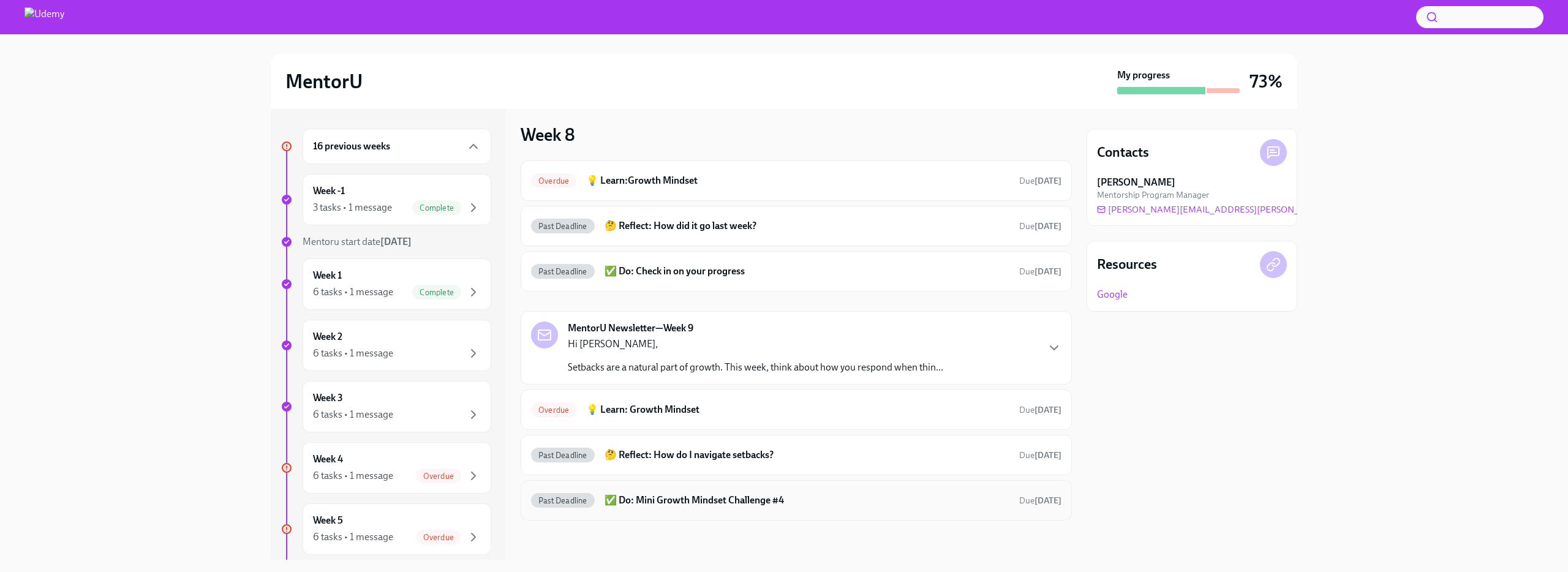
click at [708, 494] on h6 "✅ Do: Mini Growth Mindset Challenge #4" at bounding box center [807, 500] width 405 height 13
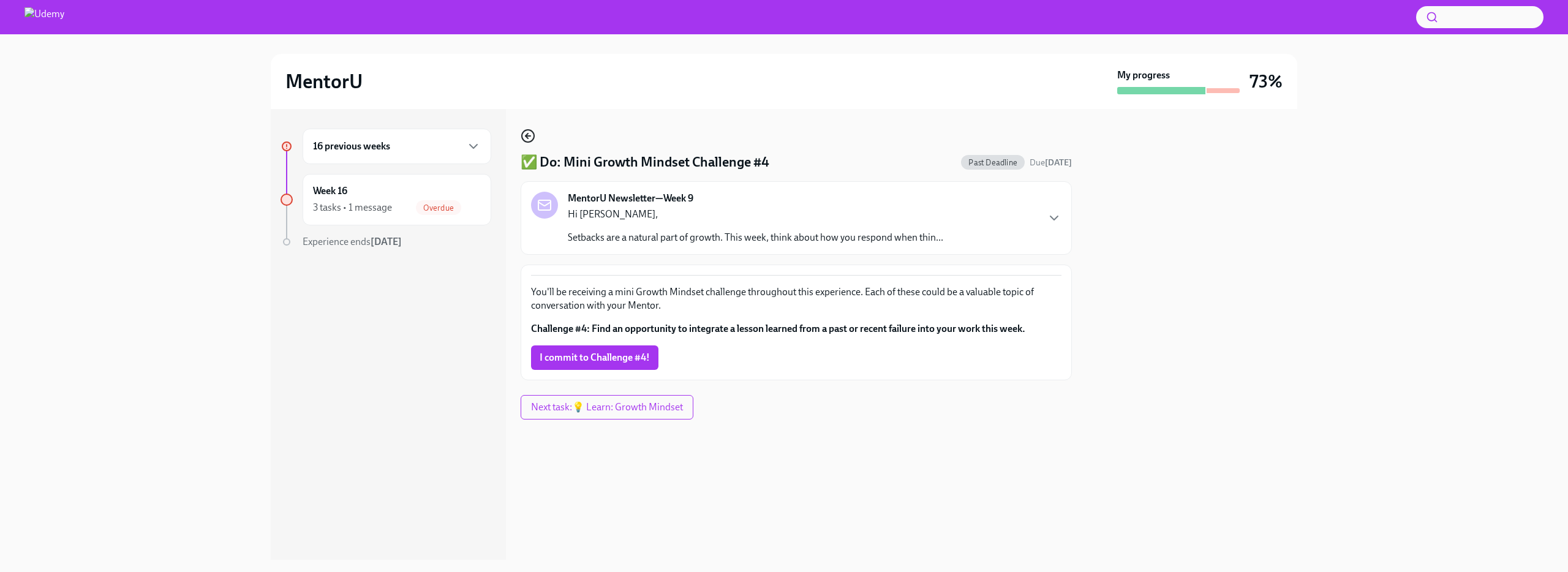
click at [529, 131] on icon "button" at bounding box center [528, 136] width 14 height 14
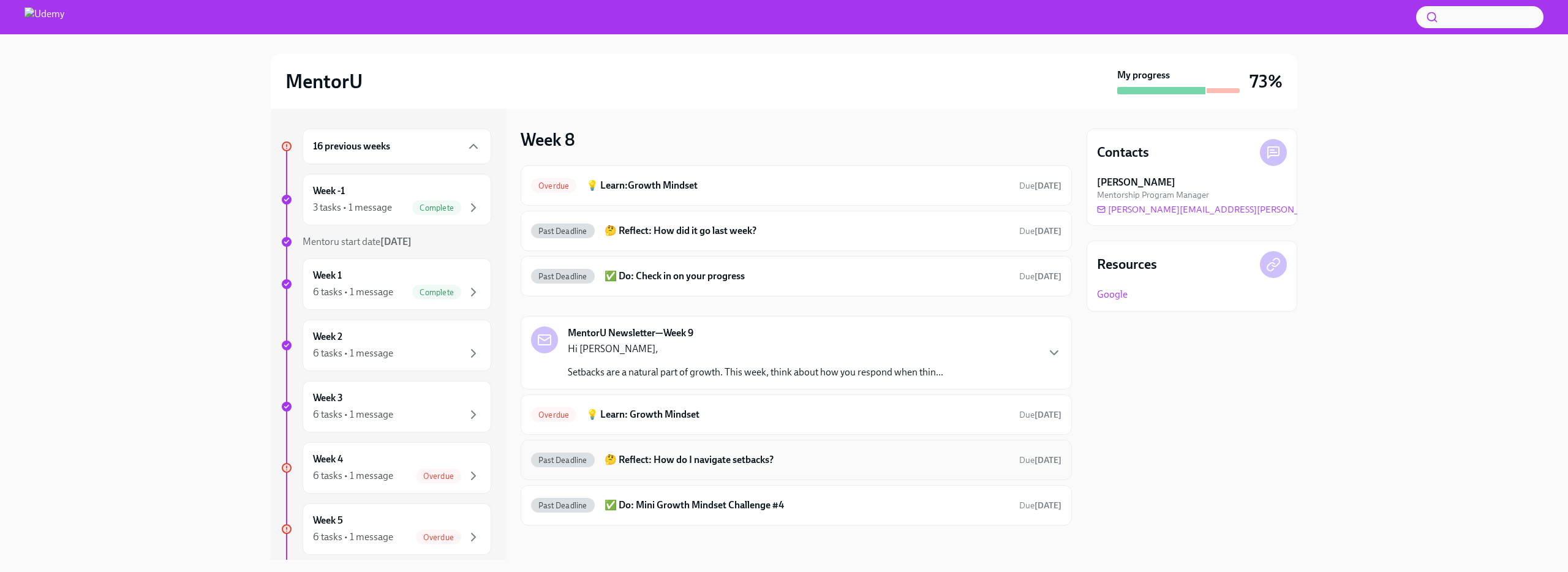
click at [665, 469] on div "Past Deadline 🤔 Reflect: How do I navigate setbacks? Due [DATE]" at bounding box center [796, 460] width 531 height 20
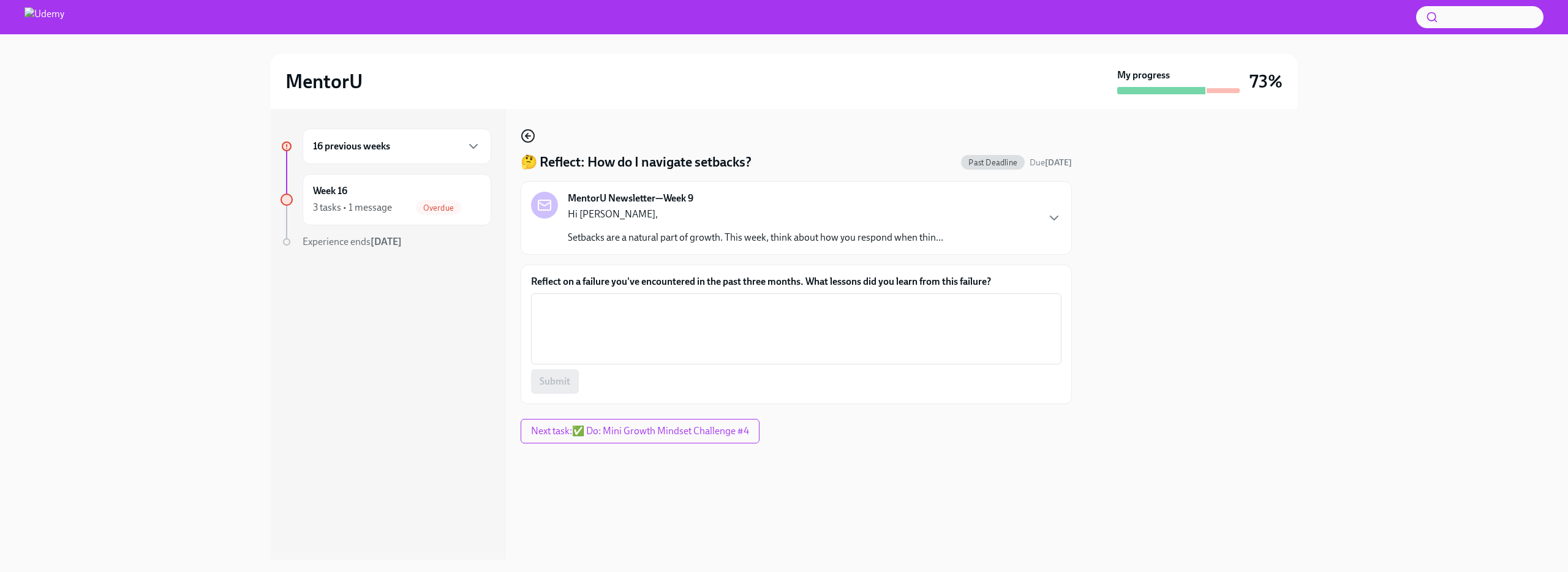
click at [525, 139] on icon "button" at bounding box center [528, 136] width 14 height 14
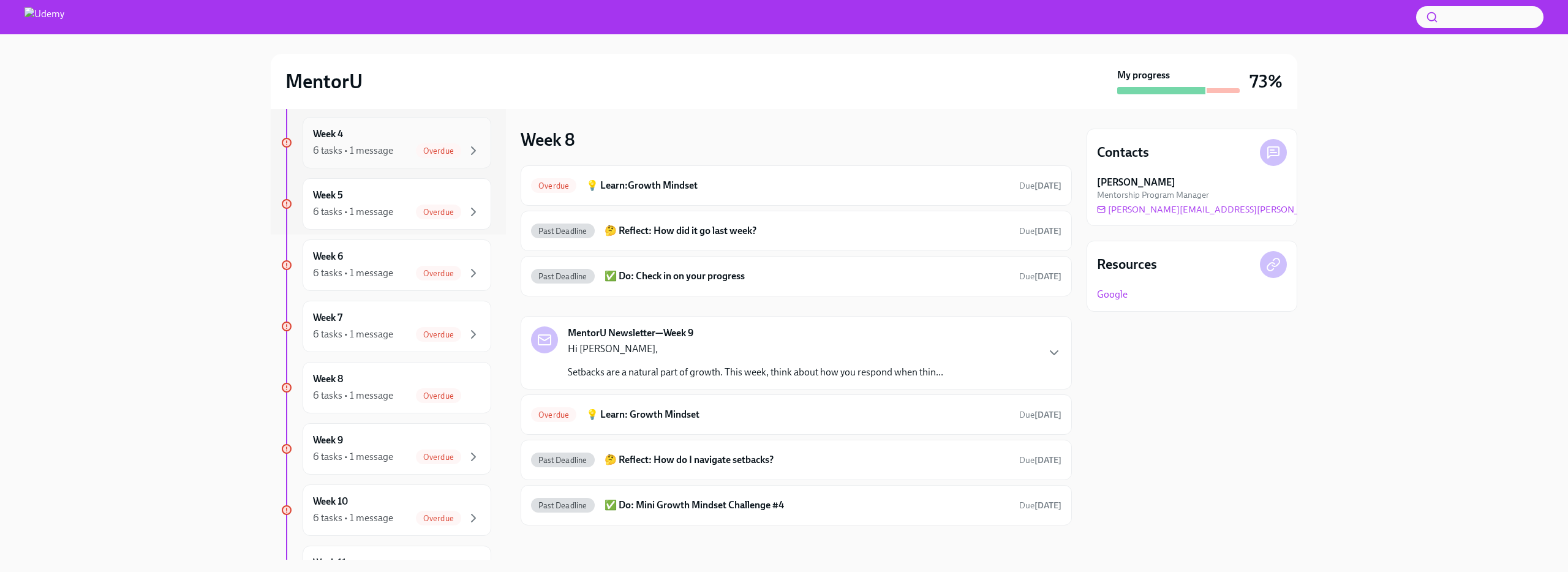
scroll to position [331, 0]
click at [386, 450] on div "6 tasks • 1 message" at bounding box center [353, 451] width 80 height 13
click at [659, 454] on h6 "🤔 Reflect: How did it go last week?" at bounding box center [807, 460] width 405 height 13
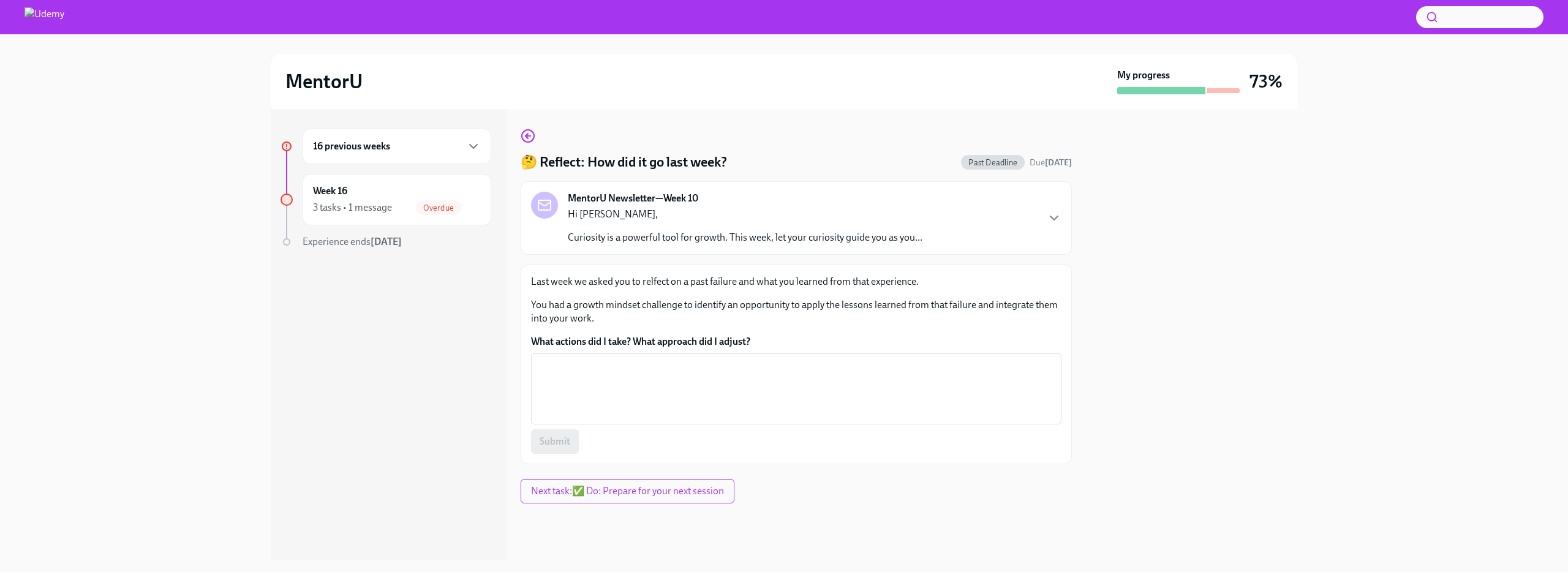
click at [582, 307] on p "You had a growth mindset challenge to identify an opportunity to apply the less…" at bounding box center [796, 312] width 531 height 27
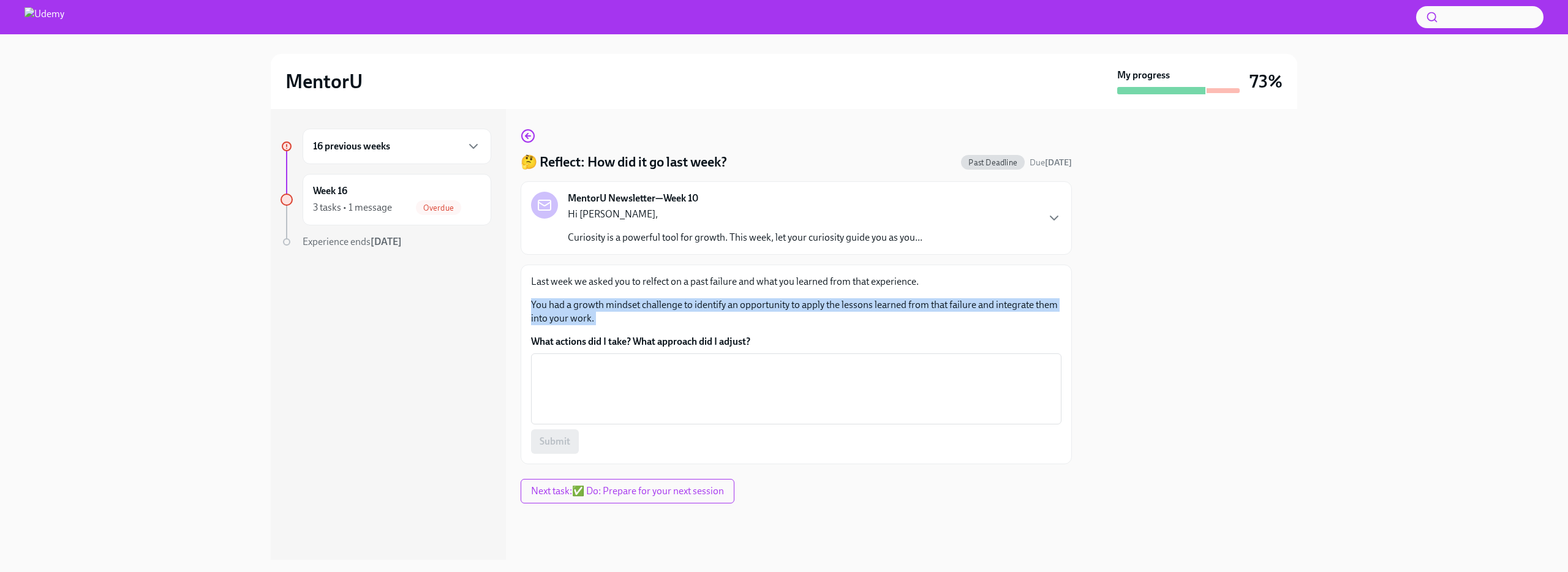
click at [582, 307] on p "You had a growth mindset challenge to identify an opportunity to apply the less…" at bounding box center [796, 312] width 531 height 27
copy p "You had a growth mindset challenge to identify an opportunity to apply the less…"
click at [531, 136] on icon "button" at bounding box center [528, 136] width 14 height 14
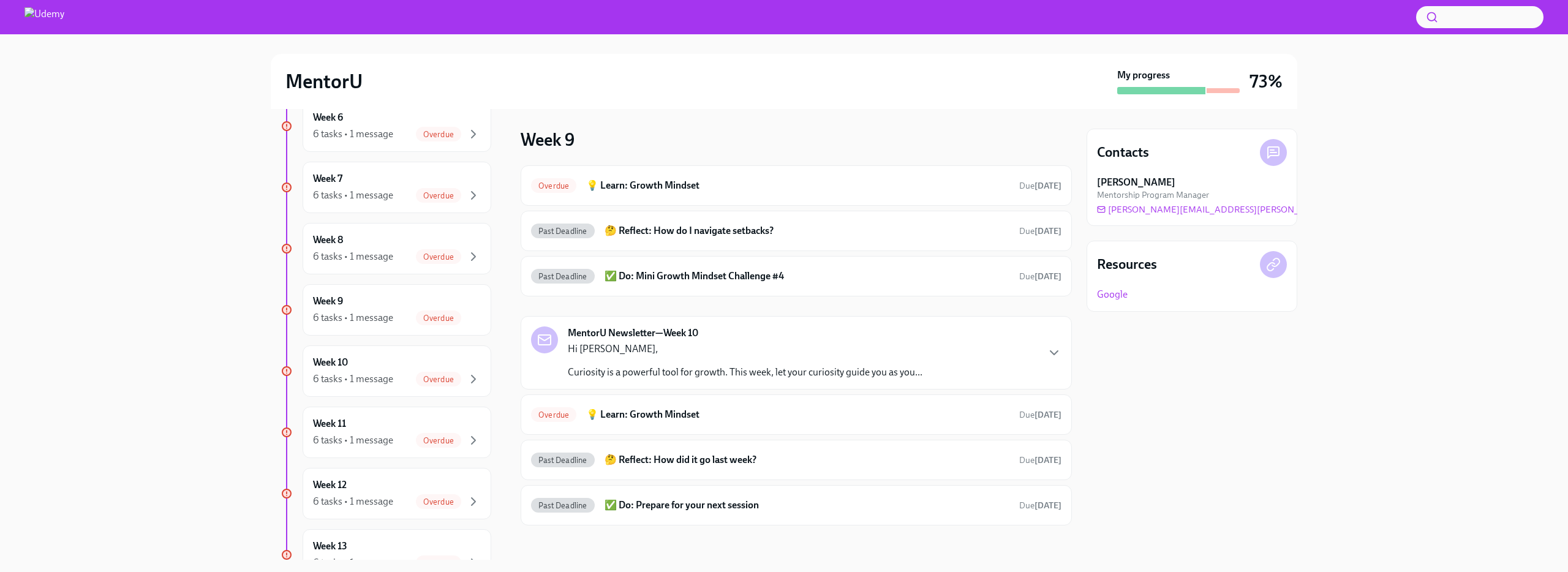
scroll to position [465, 0]
click at [364, 389] on div "Week 10 6 tasks • 1 message Overdue" at bounding box center [396, 370] width 189 height 51
click at [667, 420] on h6 "💡 Learn: Growth Mindset" at bounding box center [798, 414] width 423 height 13
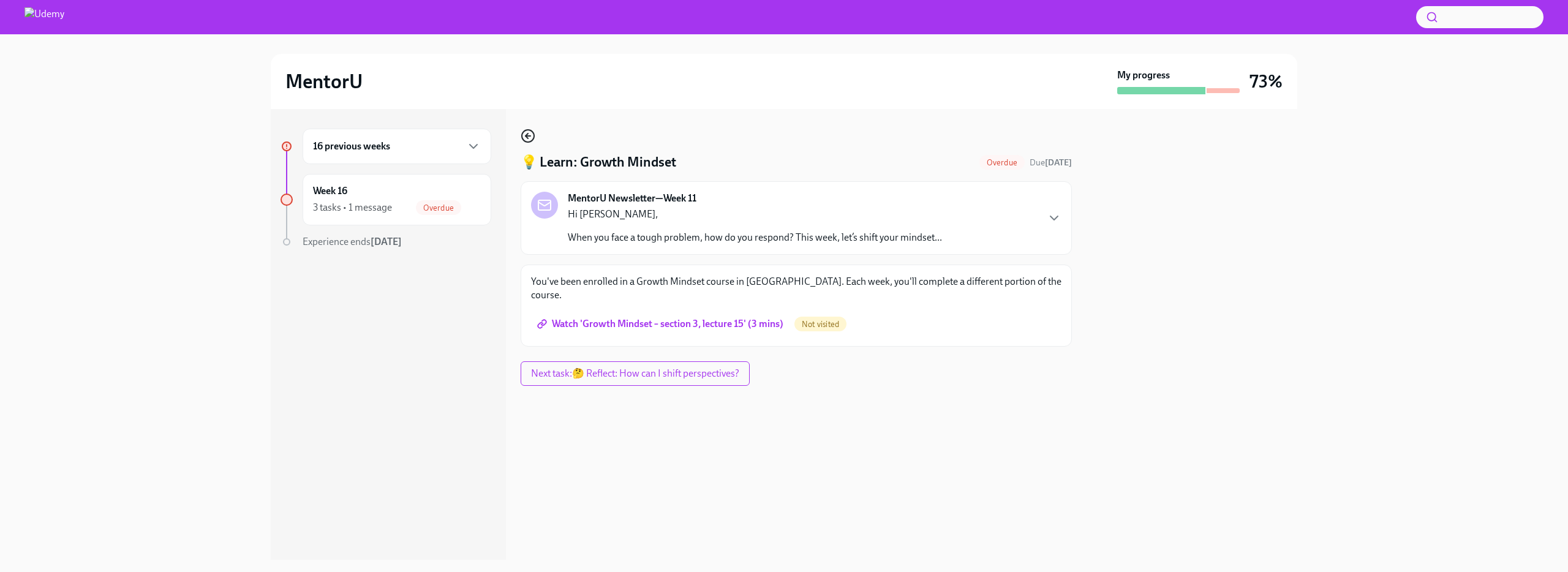
click at [528, 133] on icon "button" at bounding box center [528, 136] width 14 height 14
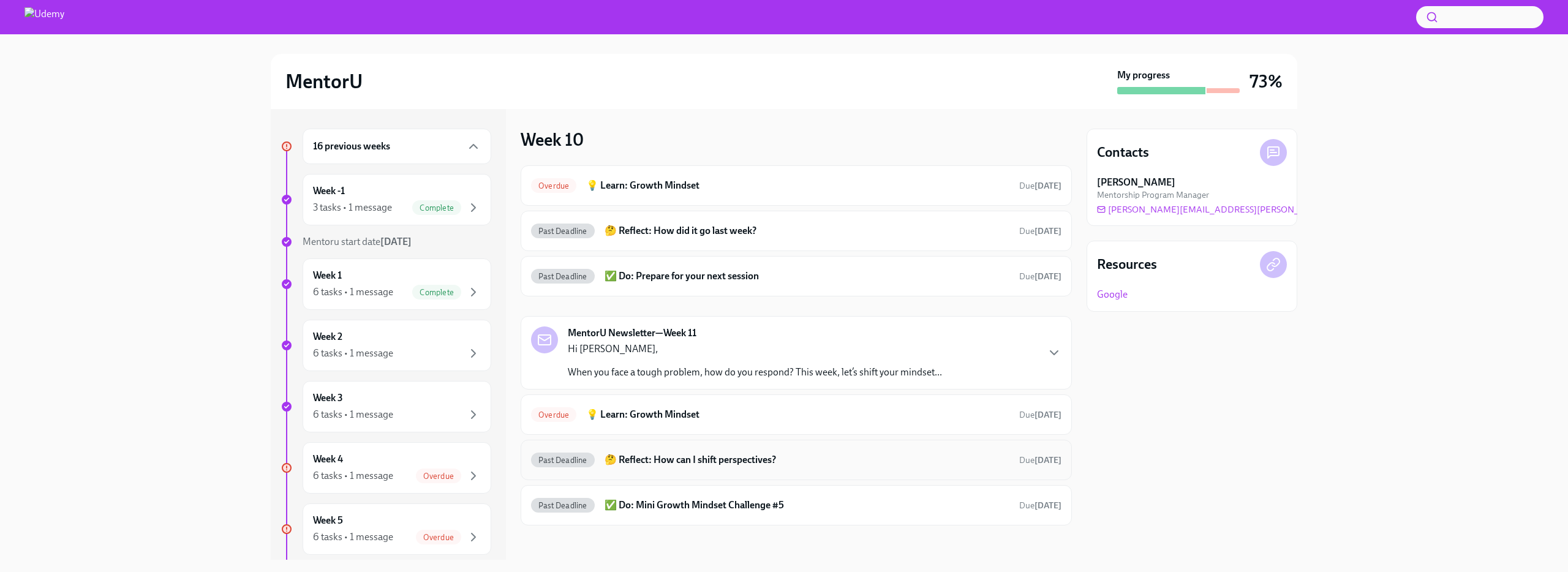
click at [659, 456] on h6 "🤔 Reflect: How can I shift perspectives?" at bounding box center [807, 460] width 405 height 13
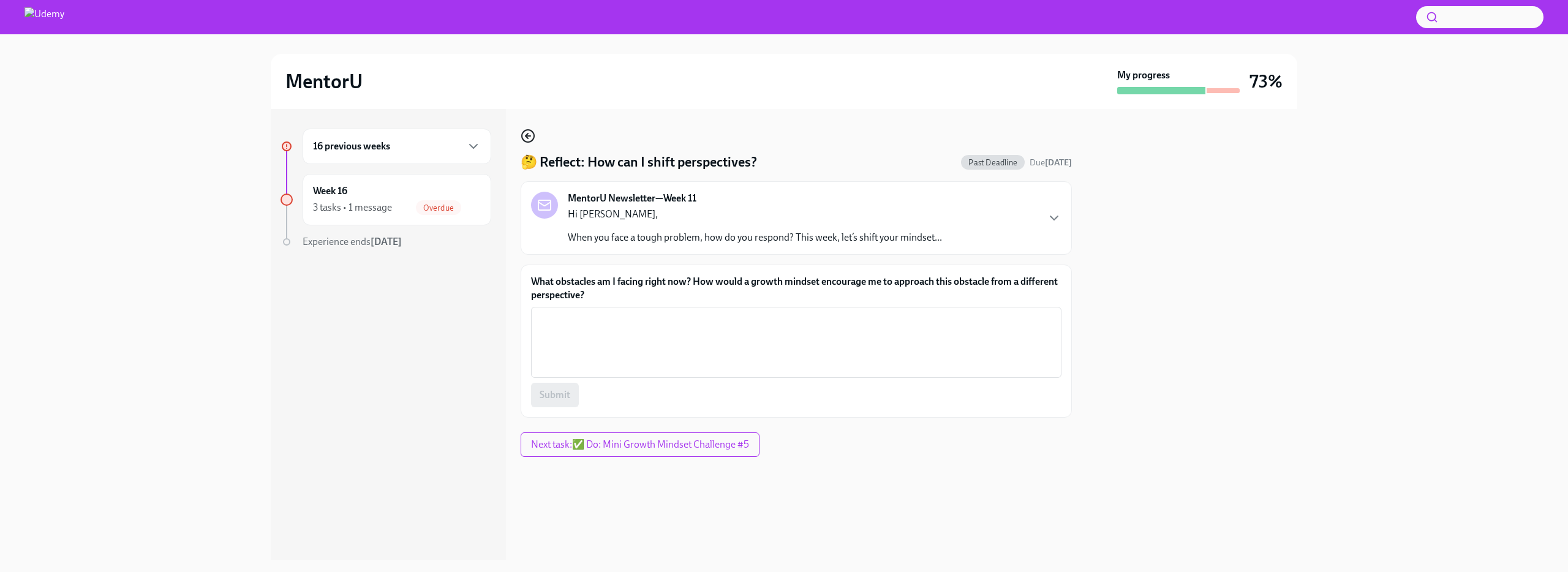
click at [533, 139] on circle "button" at bounding box center [528, 136] width 12 height 12
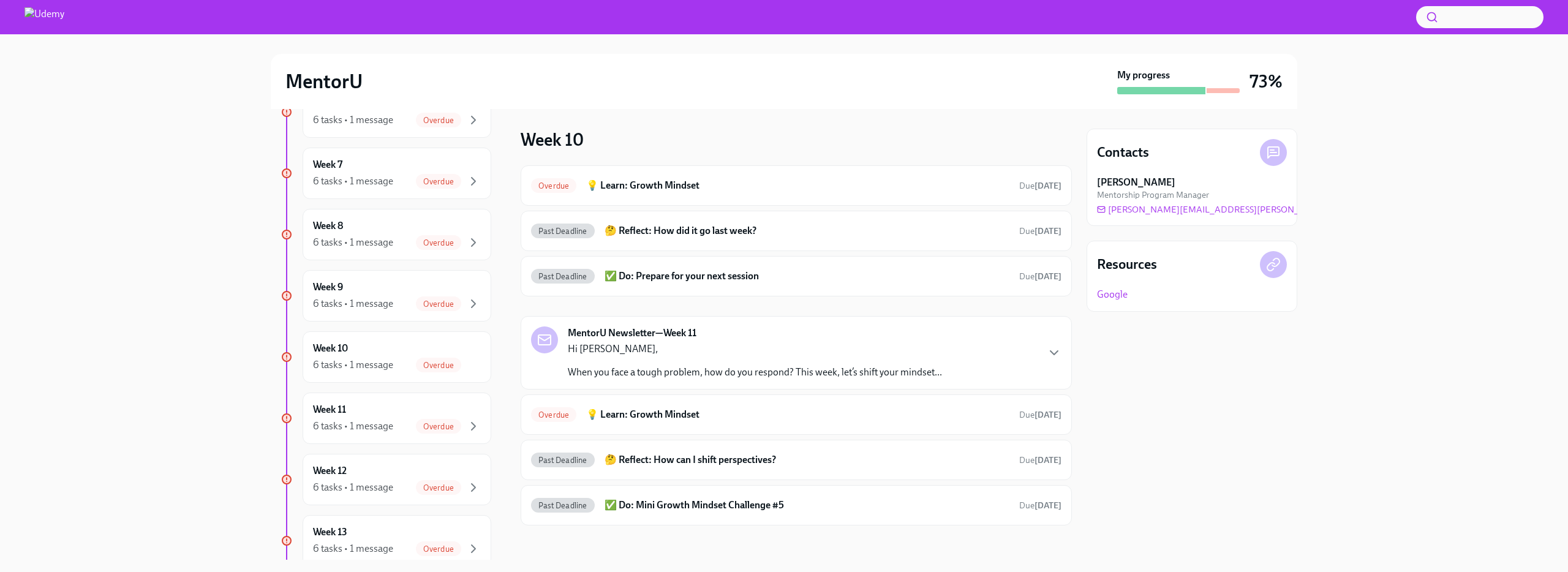
scroll to position [486, 0]
click at [378, 407] on div "Week 11 6 tasks • 1 message Overdue" at bounding box center [396, 411] width 168 height 31
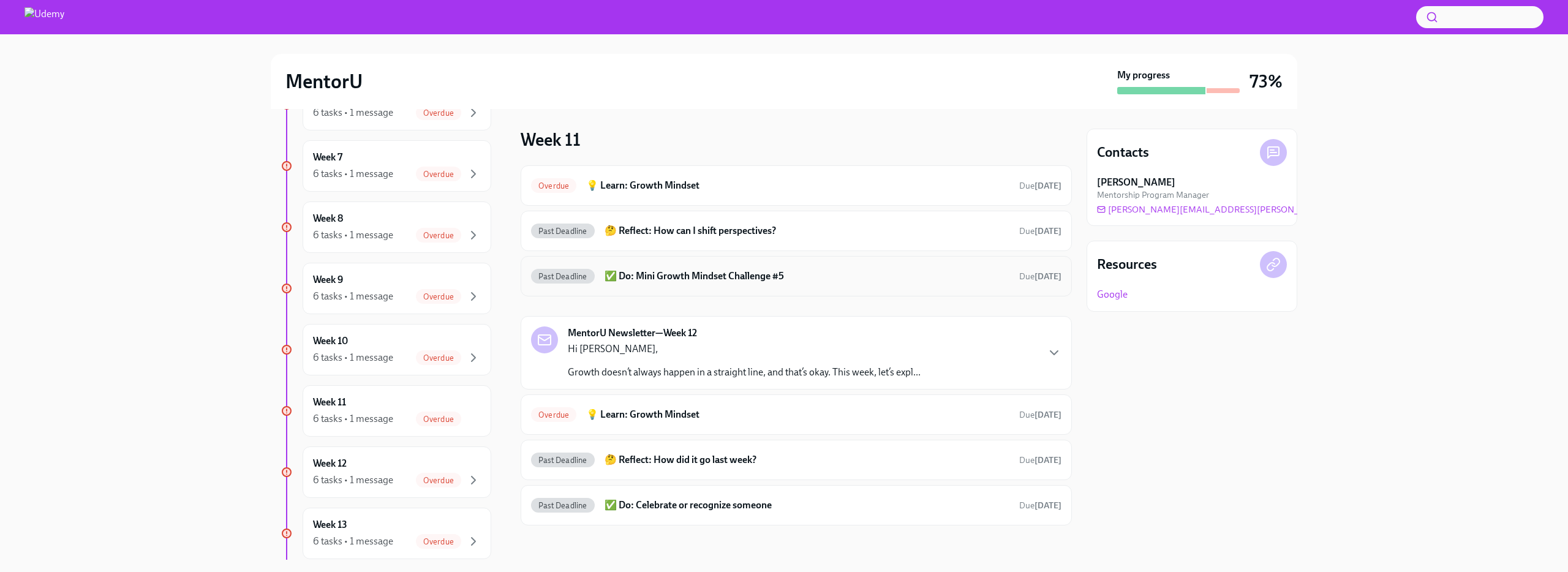
click at [629, 281] on h6 "✅ Do: Mini Growth Mindset Challenge #5" at bounding box center [807, 276] width 405 height 13
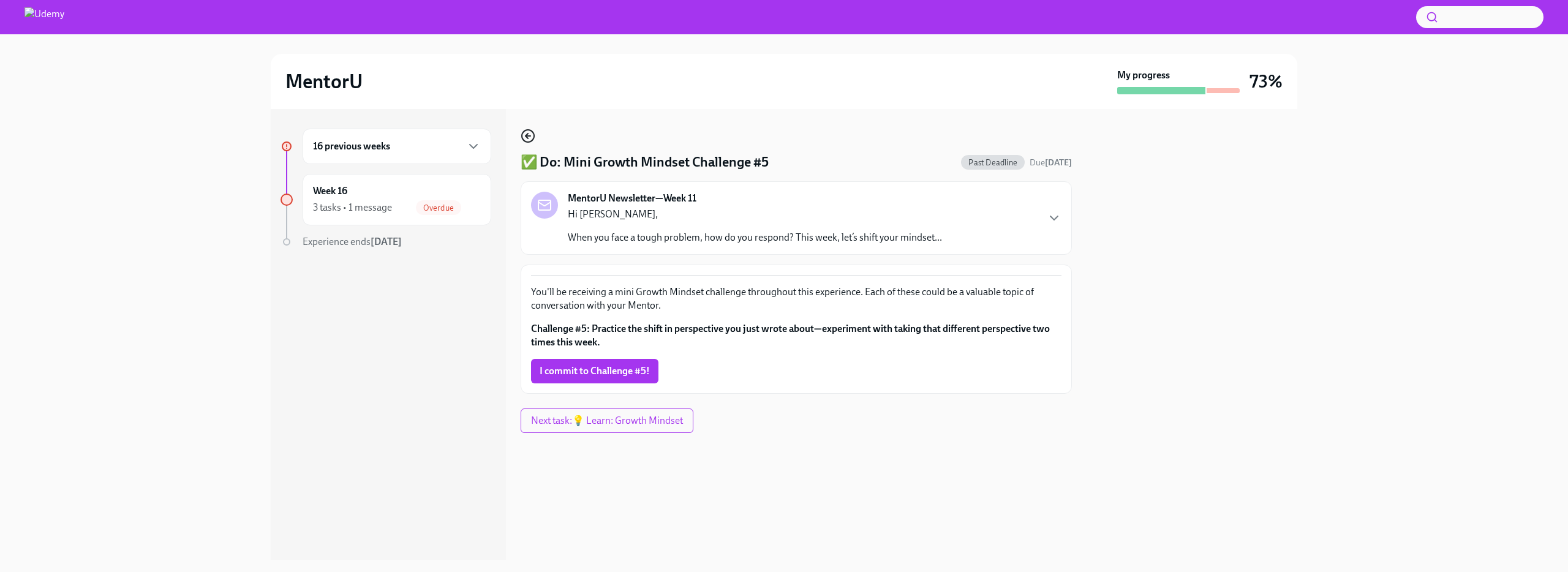
click at [527, 137] on icon "button" at bounding box center [527, 135] width 3 height 5
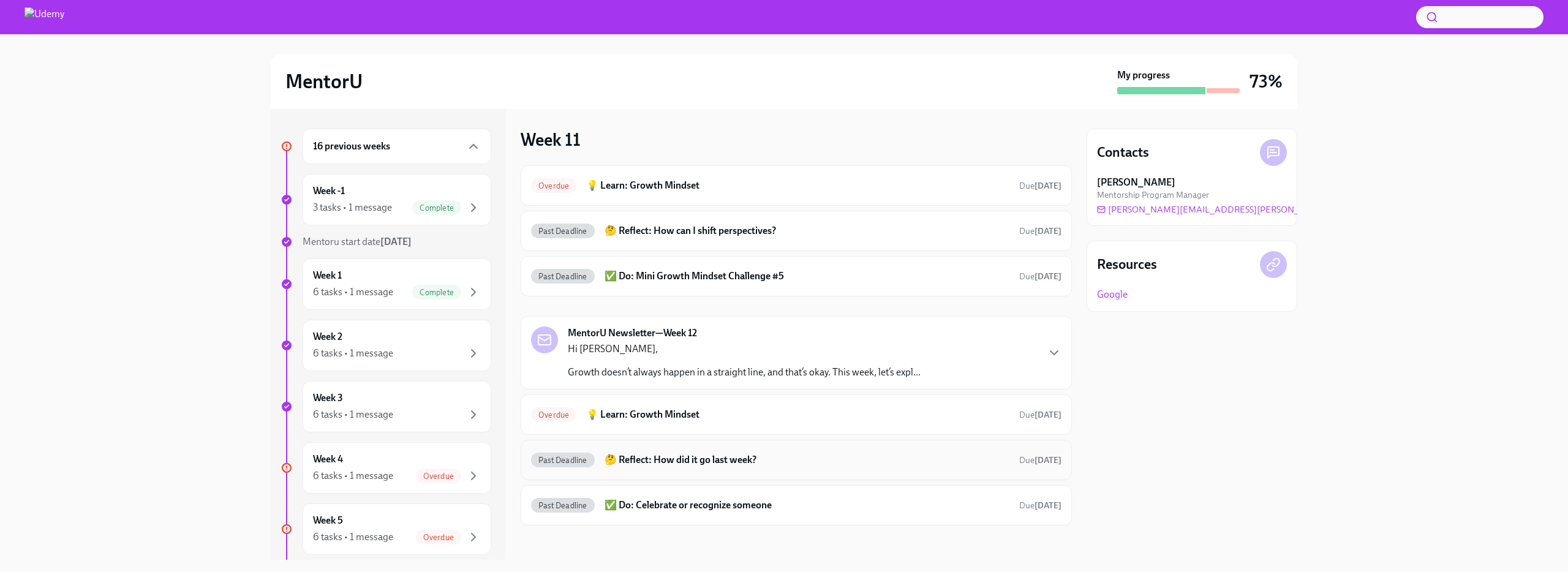
click at [669, 458] on h6 "🤔 Reflect: How did it go last week?" at bounding box center [807, 460] width 405 height 13
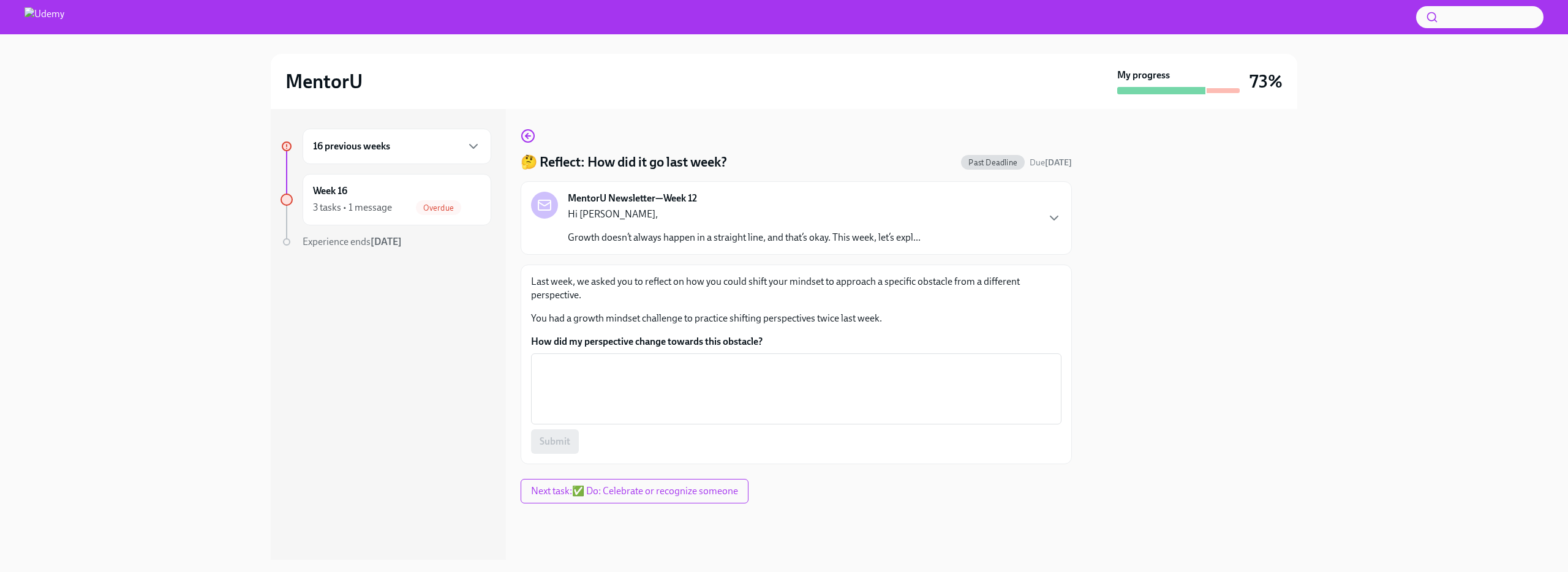
click at [531, 145] on div "🤔 Reflect: How did it go last week? Past Deadline Due [DATE] MentorU Newsletter…" at bounding box center [796, 297] width 551 height 336
click at [530, 136] on icon "button" at bounding box center [527, 136] width 5 height 0
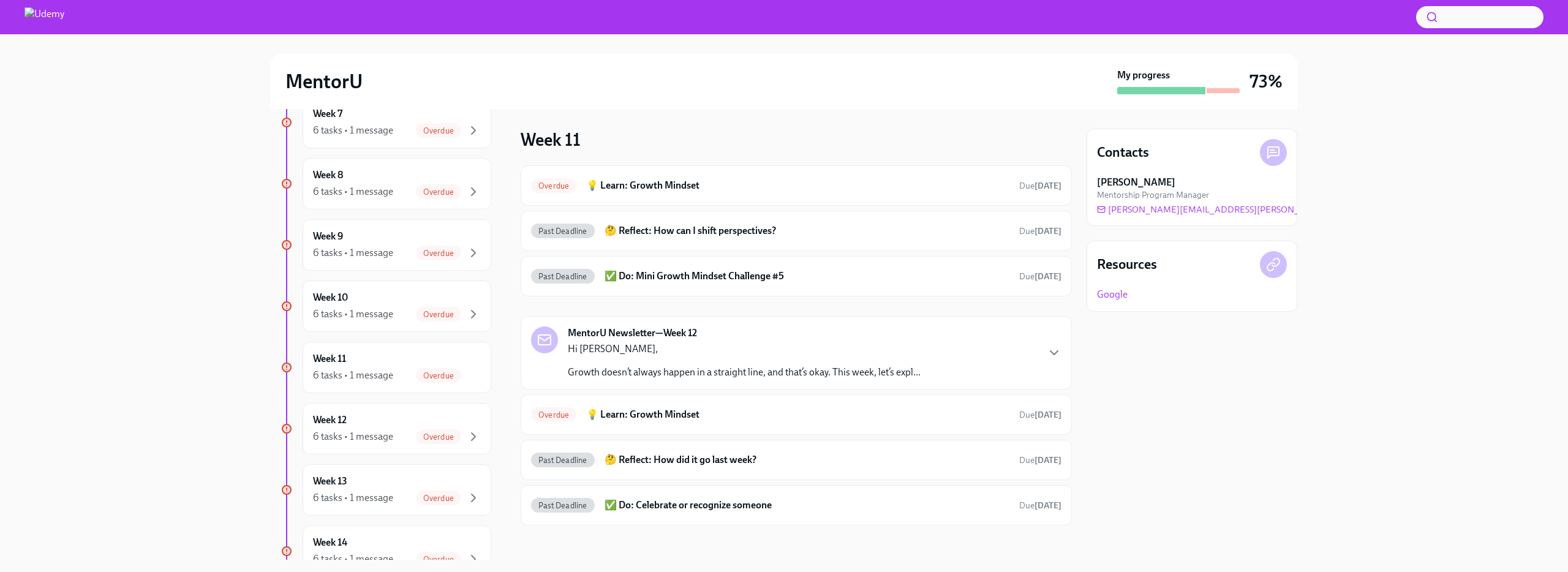
scroll to position [532, 0]
click at [364, 419] on div "Week 12 6 tasks • 1 message Overdue" at bounding box center [396, 426] width 168 height 31
click at [663, 276] on h6 "✅ Do: Celebrate or recognize someone" at bounding box center [807, 276] width 405 height 13
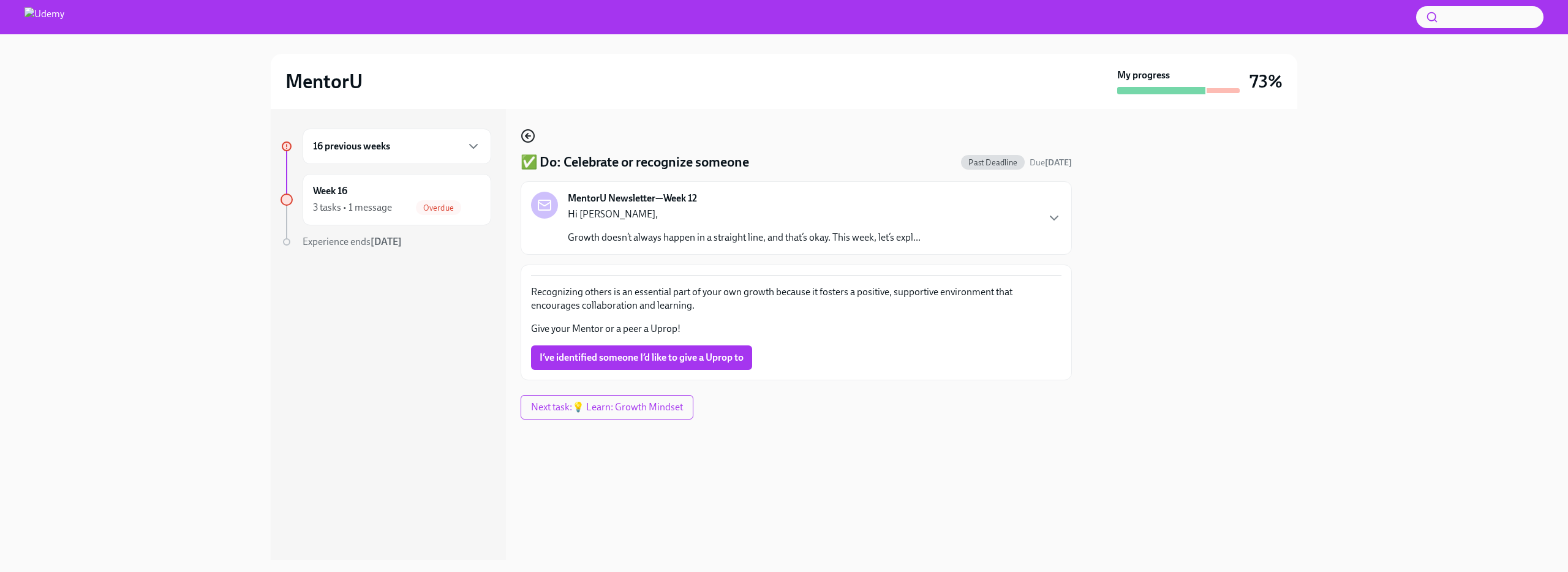
click at [526, 139] on icon "button" at bounding box center [528, 136] width 14 height 14
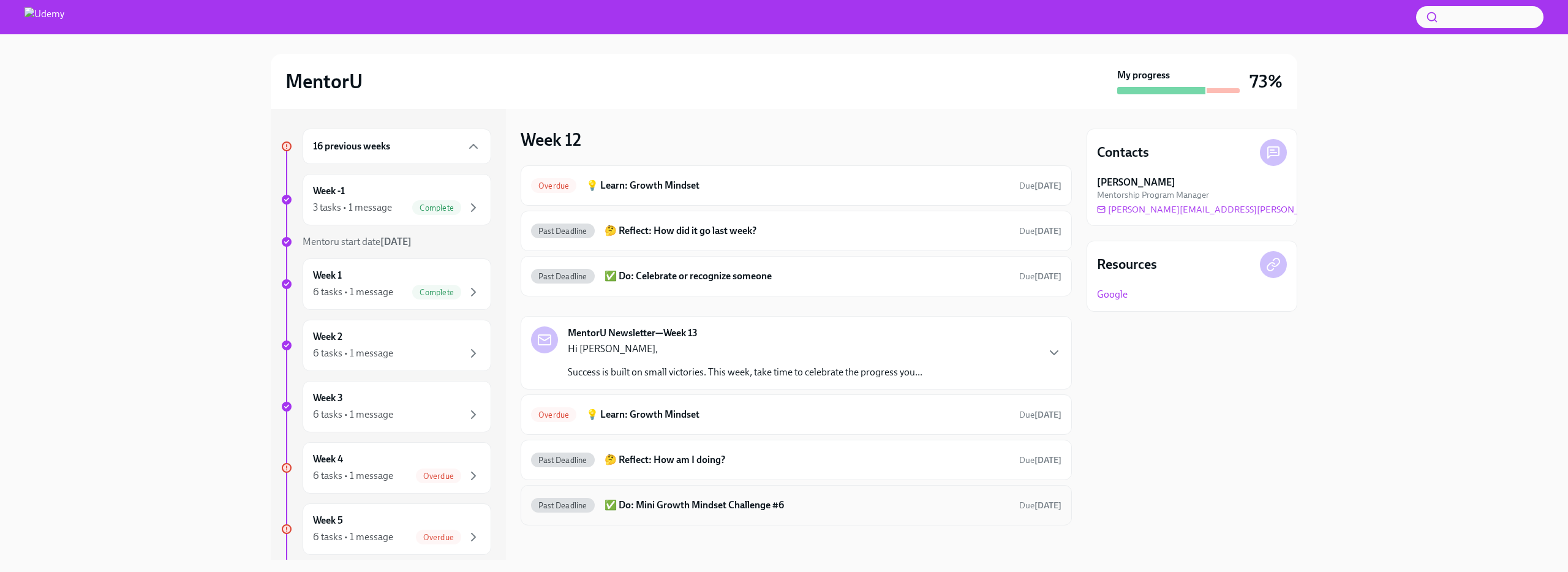
click at [678, 498] on h6 "✅ Do: Mini Growth Mindset Challenge #6" at bounding box center [807, 505] width 405 height 13
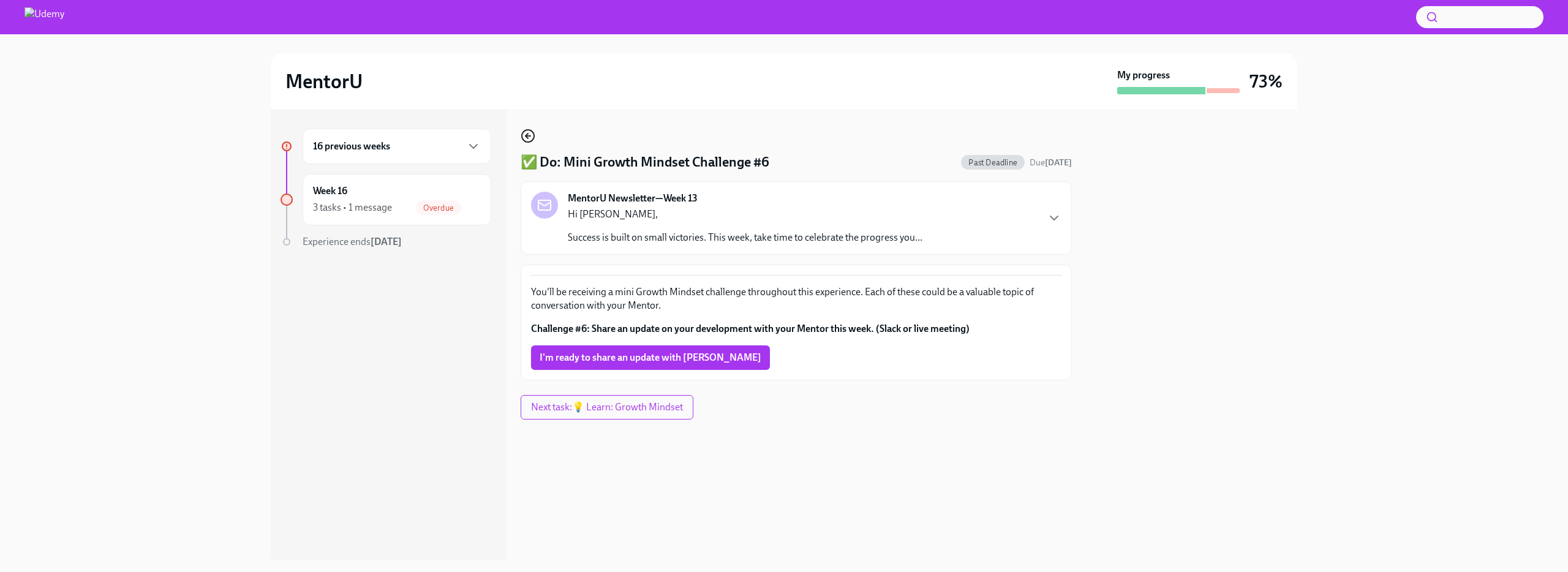
click at [526, 130] on icon "button" at bounding box center [528, 136] width 14 height 14
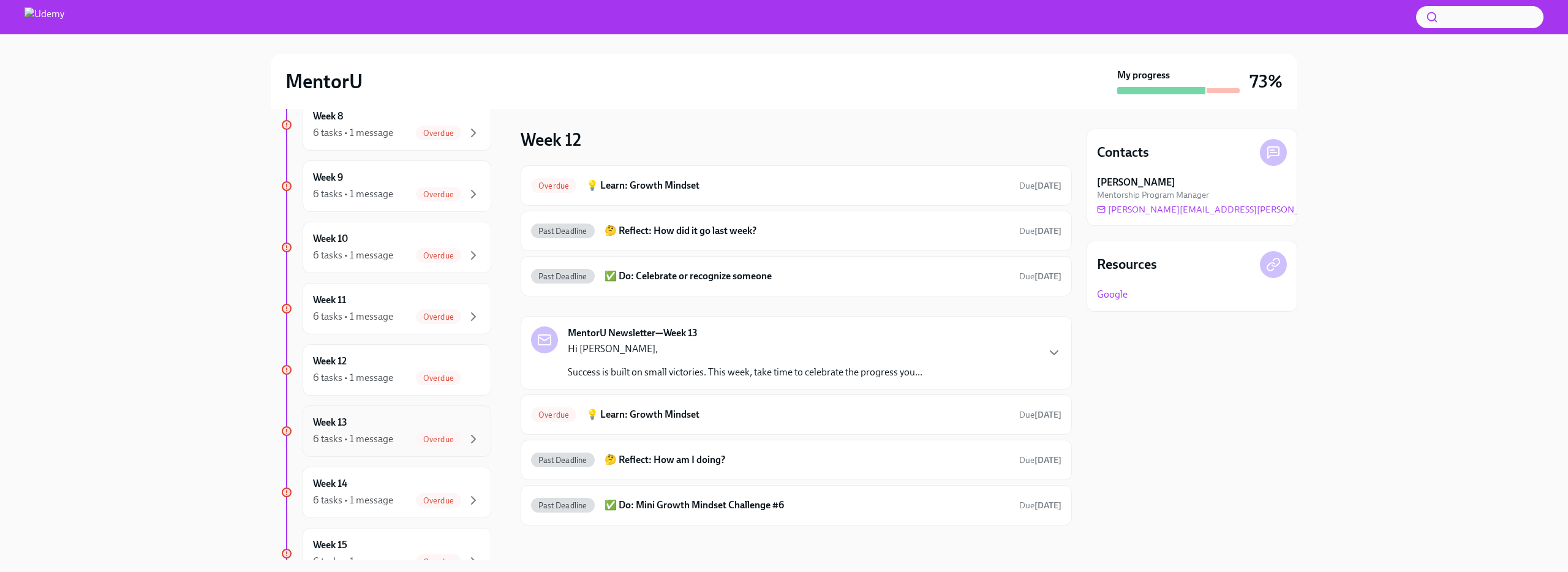
scroll to position [635, 0]
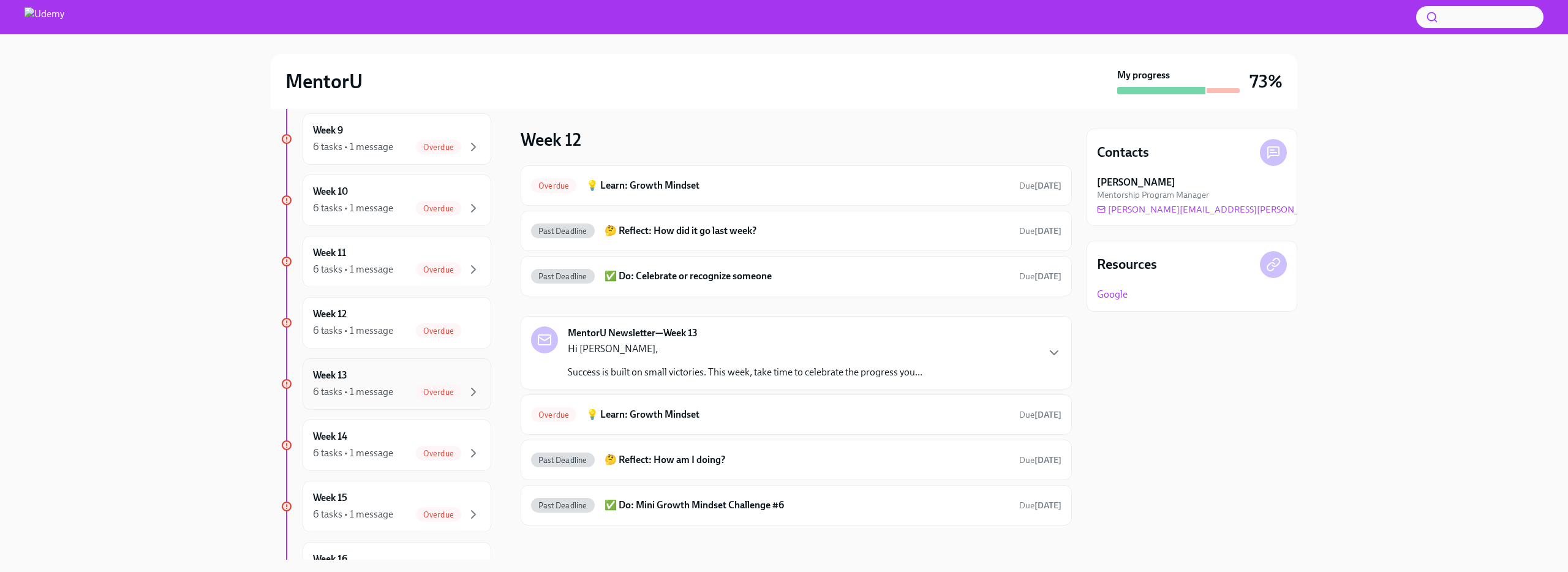
click at [369, 387] on div "6 tasks • 1 message" at bounding box center [353, 392] width 80 height 13
click at [632, 287] on div "Past Deadline ✅ Do: Mini Growth Mindset Challenge #6 Due [DATE]" at bounding box center [796, 275] width 551 height 40
click at [643, 275] on h6 "✅ Do: Mini Growth Mindset Challenge #6" at bounding box center [807, 276] width 405 height 13
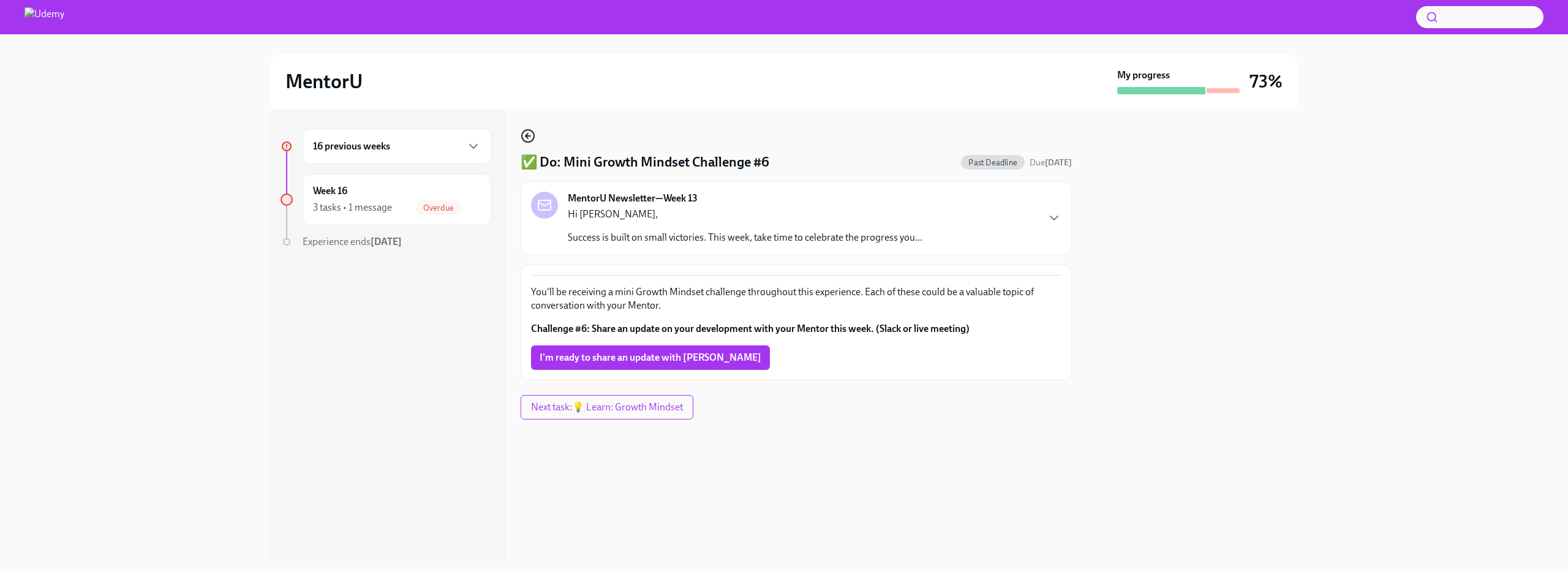
click at [531, 139] on icon "button" at bounding box center [528, 136] width 14 height 14
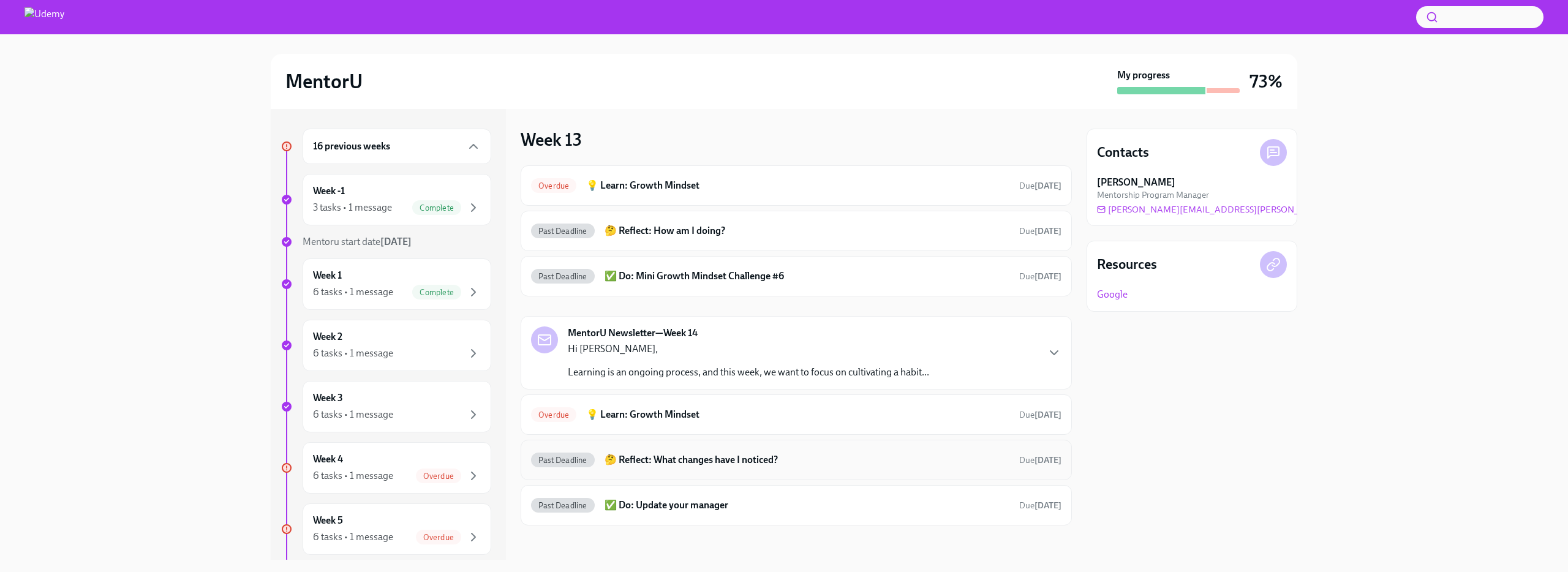
click at [723, 464] on h6 "🤔 Reflect: What changes have I noticed?" at bounding box center [807, 460] width 405 height 13
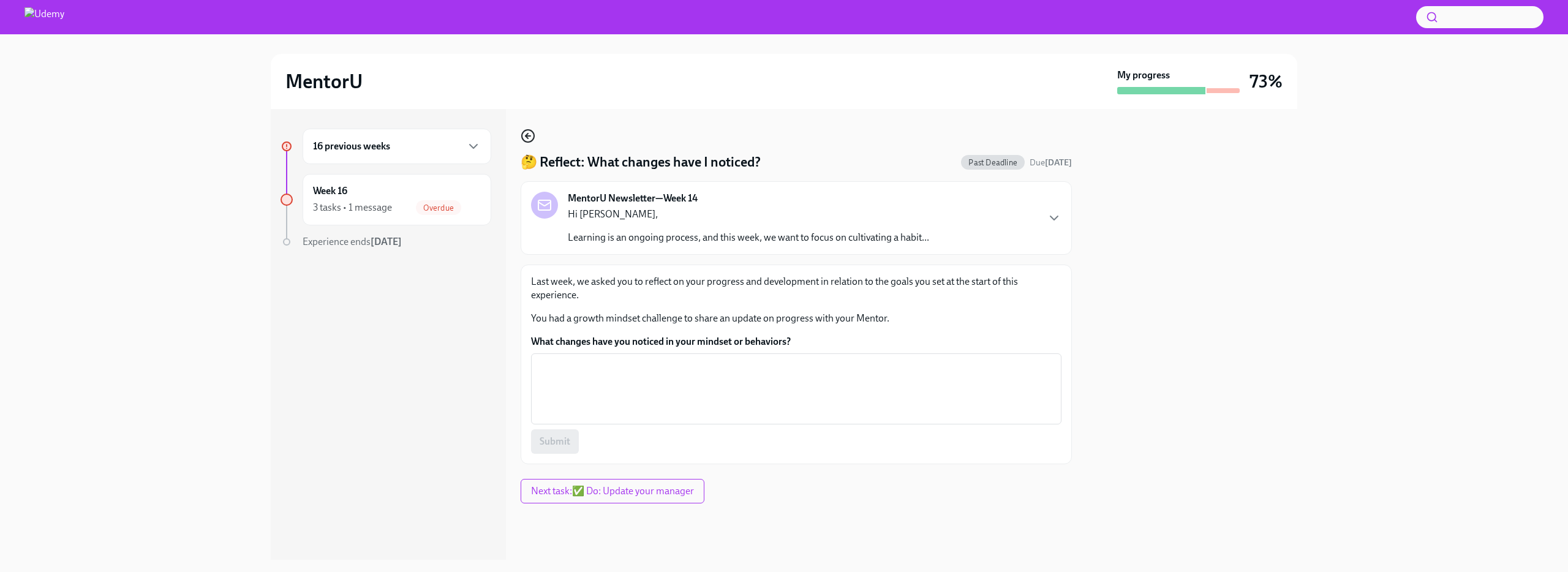
click at [531, 140] on icon "button" at bounding box center [528, 136] width 14 height 14
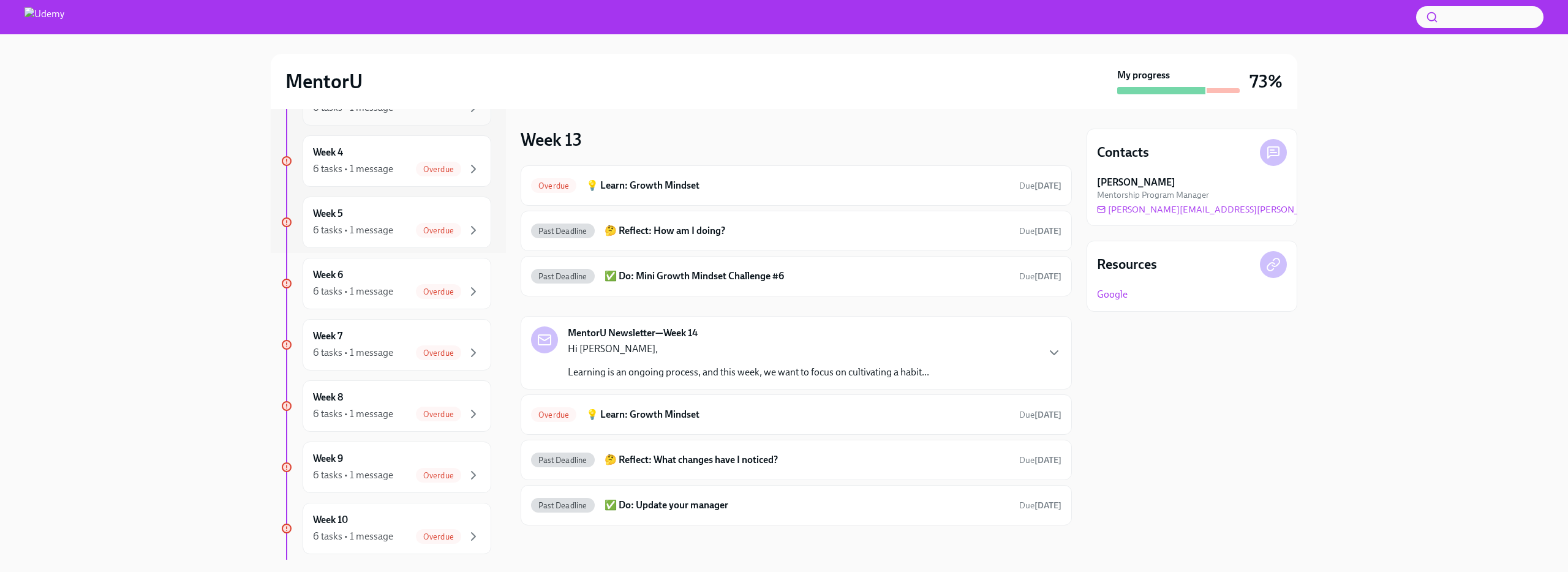
scroll to position [581, 0]
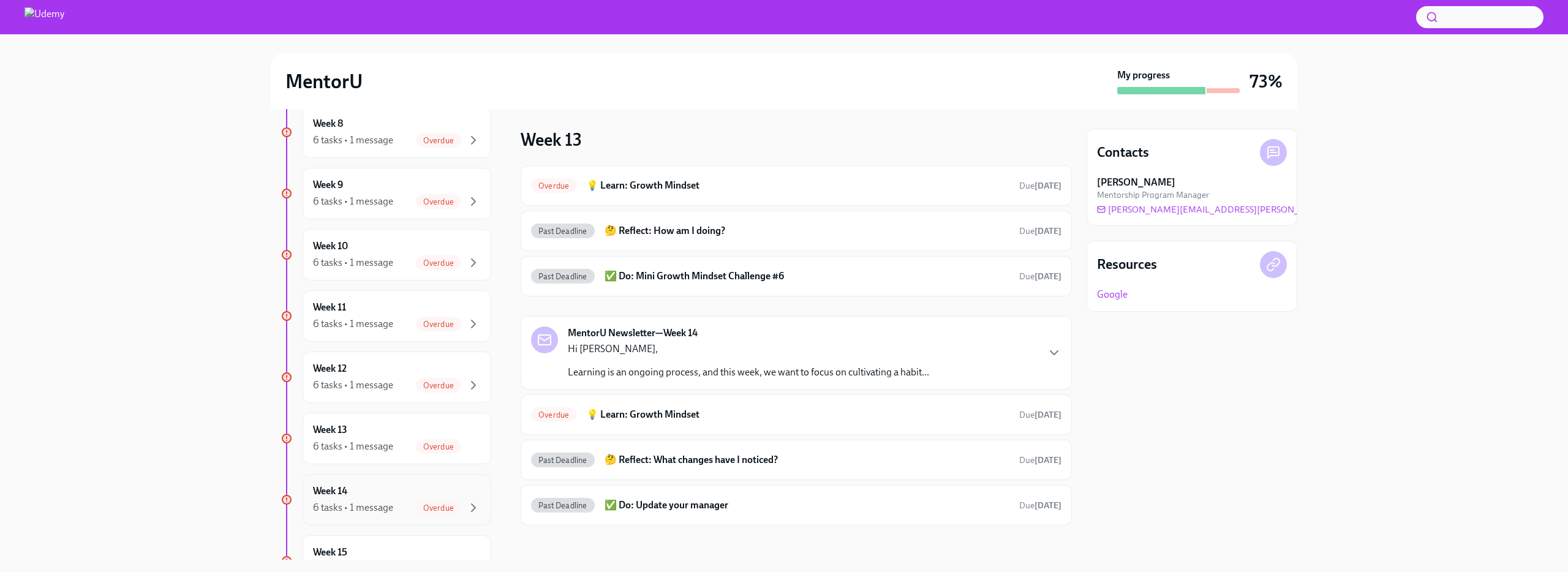
click at [381, 494] on div "Week 14 6 tasks • 1 message Overdue" at bounding box center [396, 500] width 168 height 31
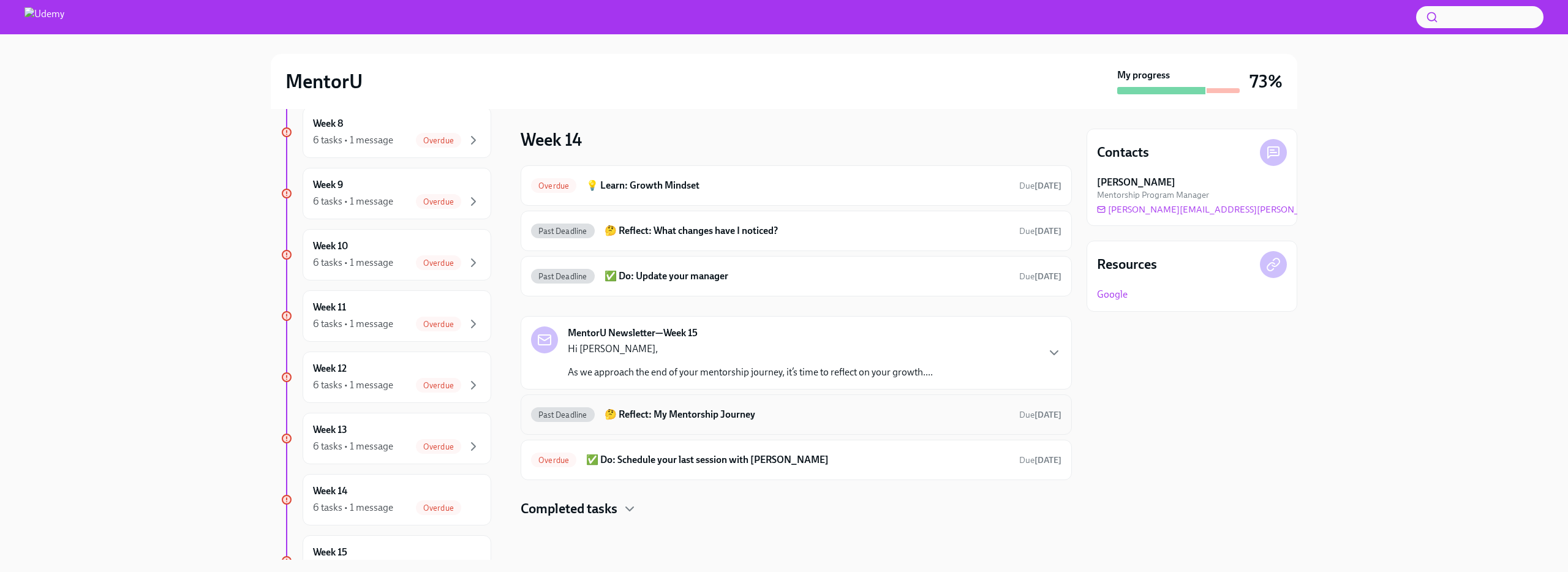
click at [622, 416] on h6 "🤔 Reflect: My Mentorship Journey" at bounding box center [807, 414] width 405 height 13
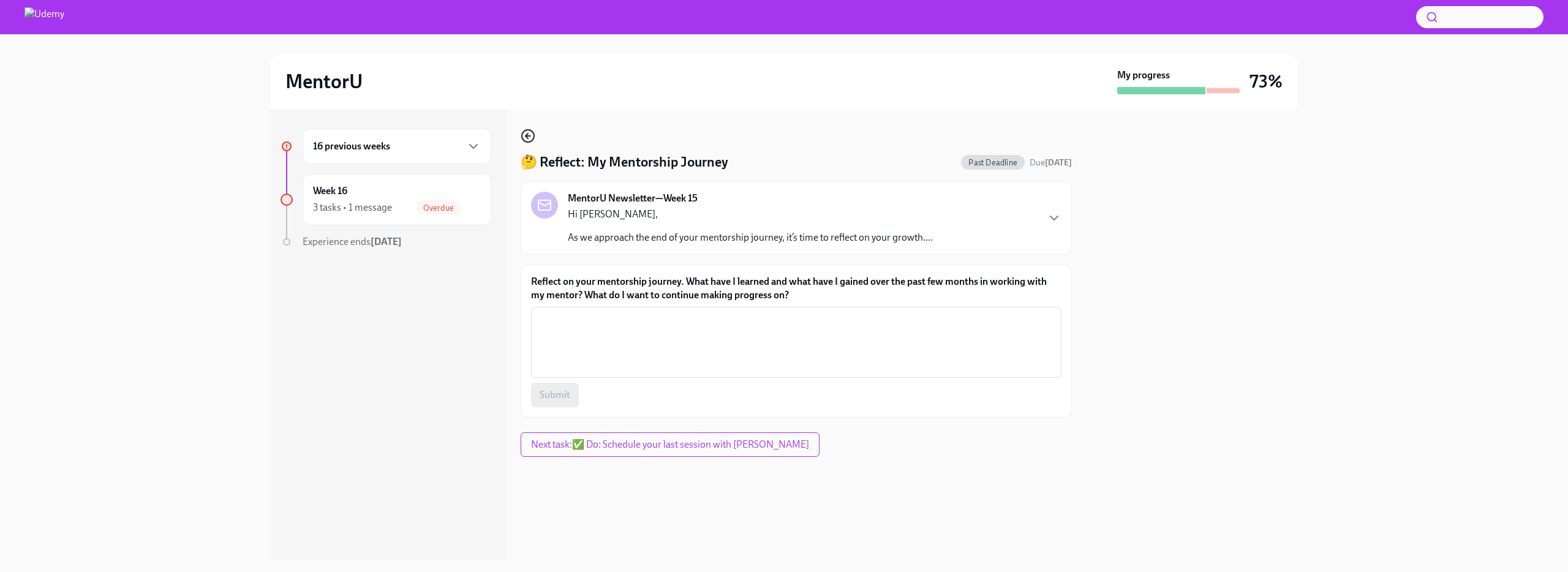
click at [523, 139] on circle "button" at bounding box center [528, 136] width 12 height 12
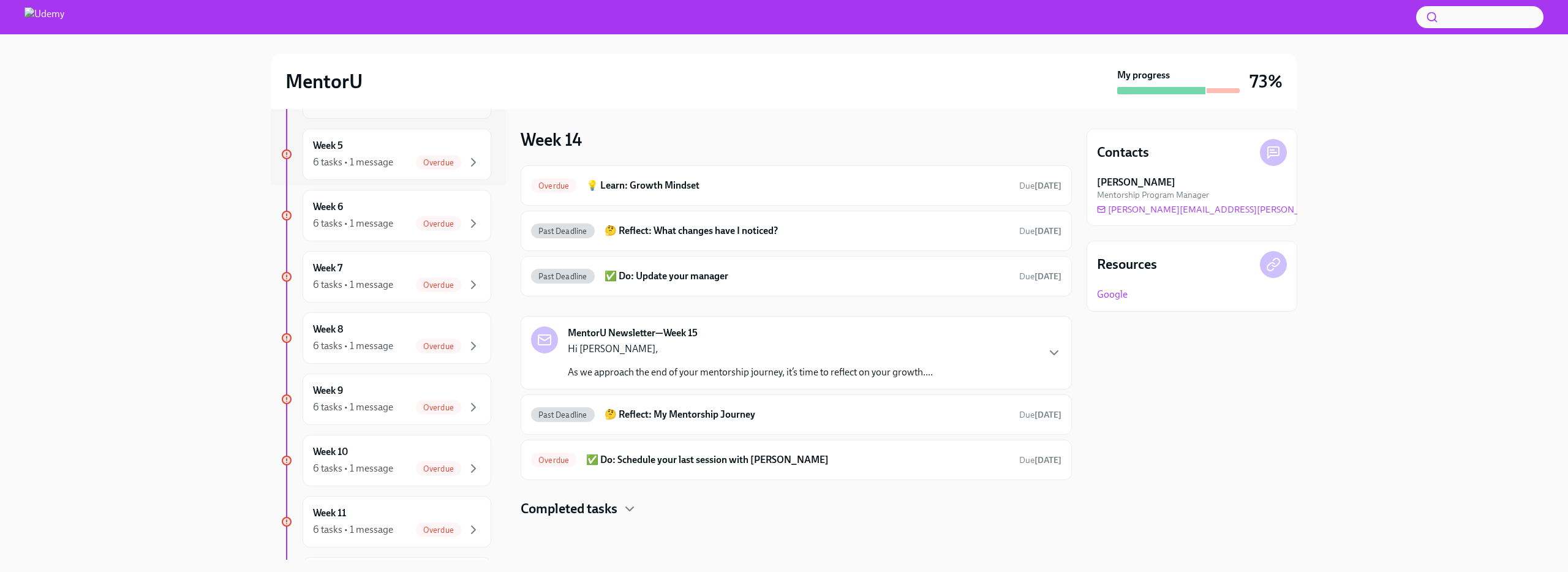
scroll to position [741, 0]
click at [368, 387] on div "Week 15 6 tasks • 1 message Overdue" at bounding box center [396, 400] width 168 height 31
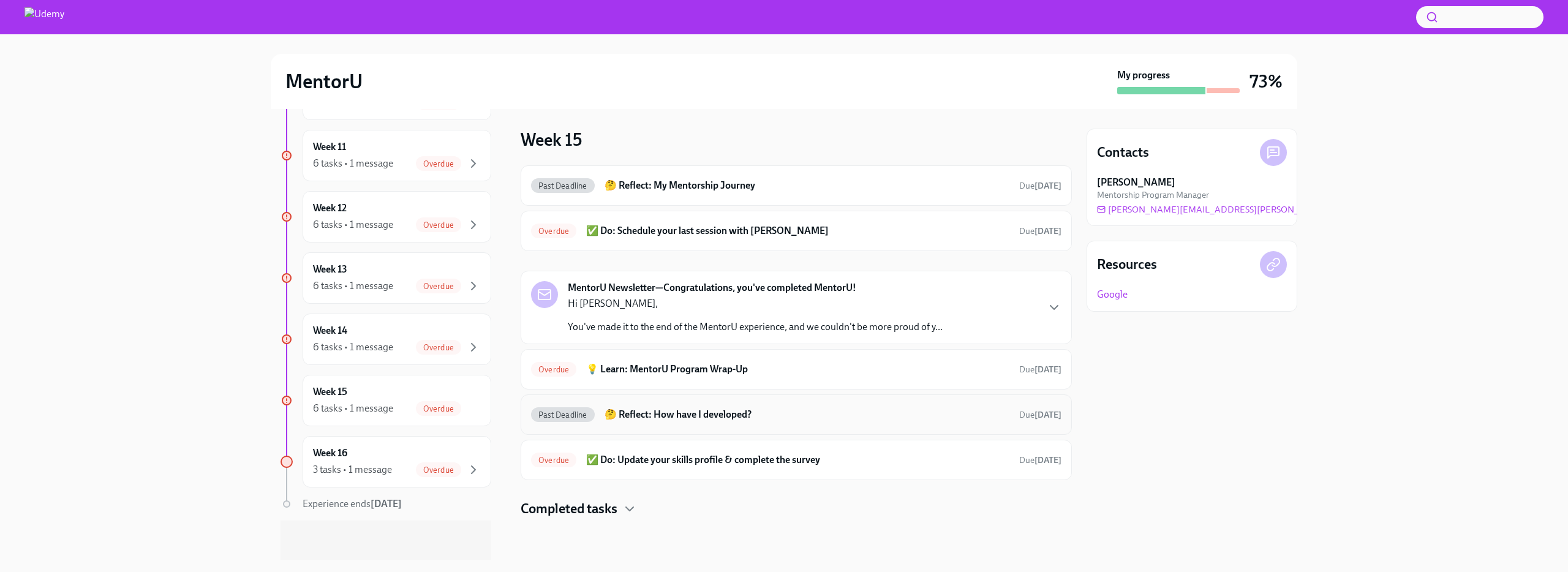
click at [634, 419] on h6 "🤔 Reflect: How have I developed?" at bounding box center [807, 414] width 405 height 13
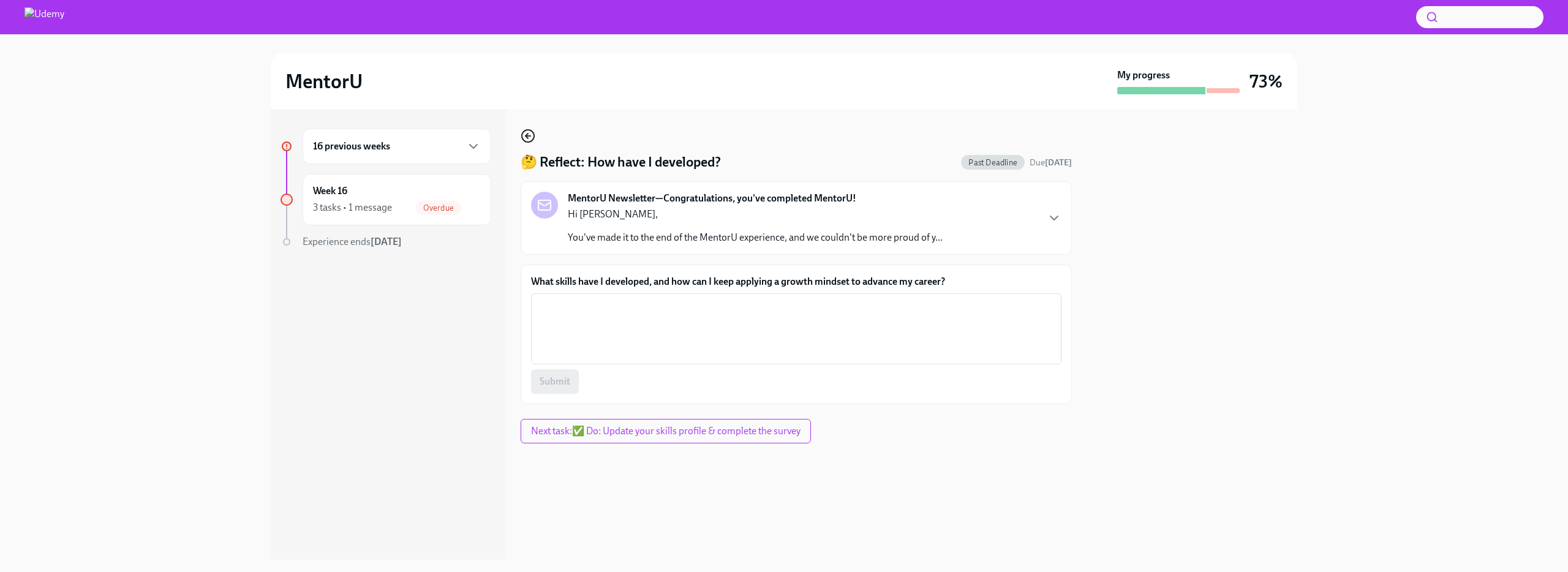
click at [527, 137] on icon "button" at bounding box center [528, 136] width 14 height 14
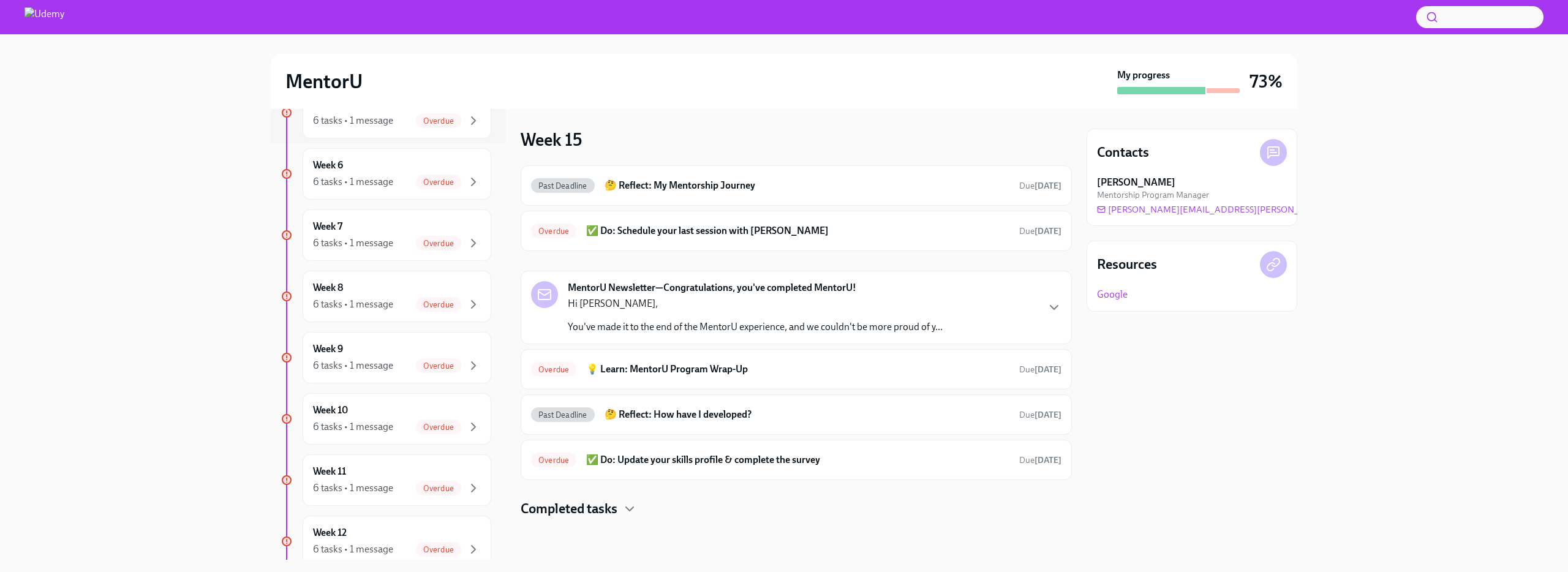
scroll to position [741, 0]
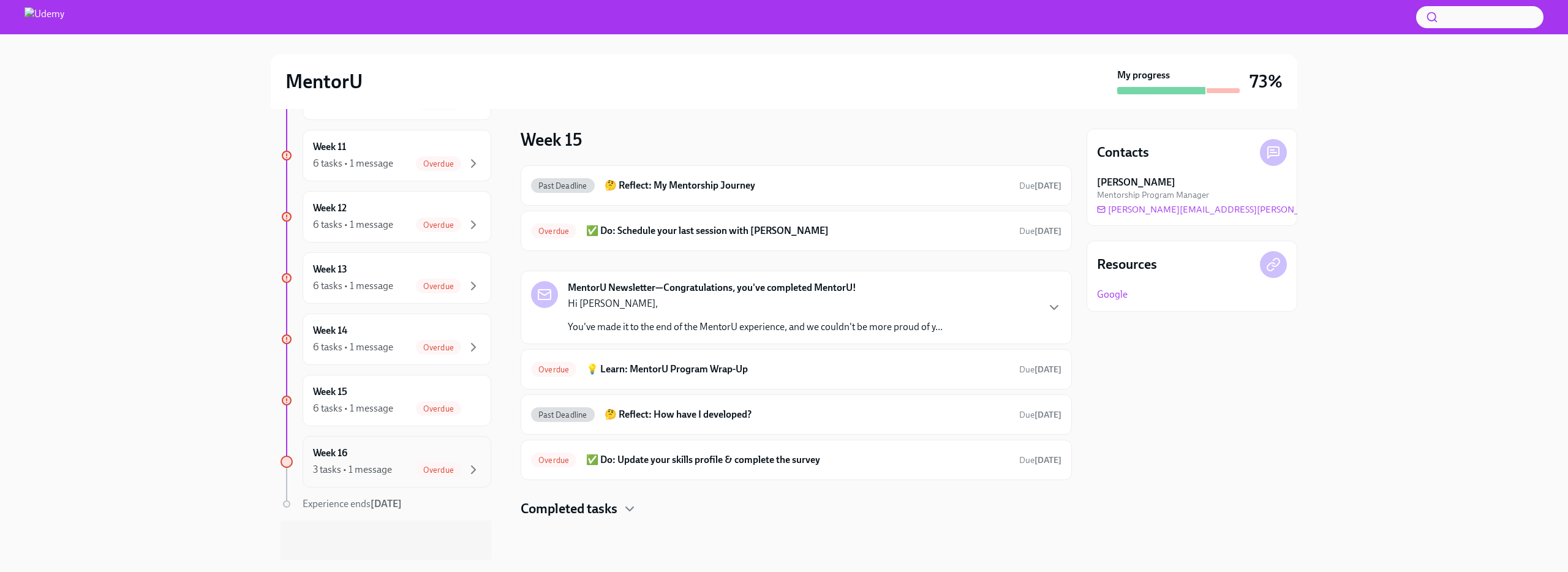
click at [394, 450] on div "Week 16 3 tasks • 1 message Overdue" at bounding box center [396, 462] width 168 height 31
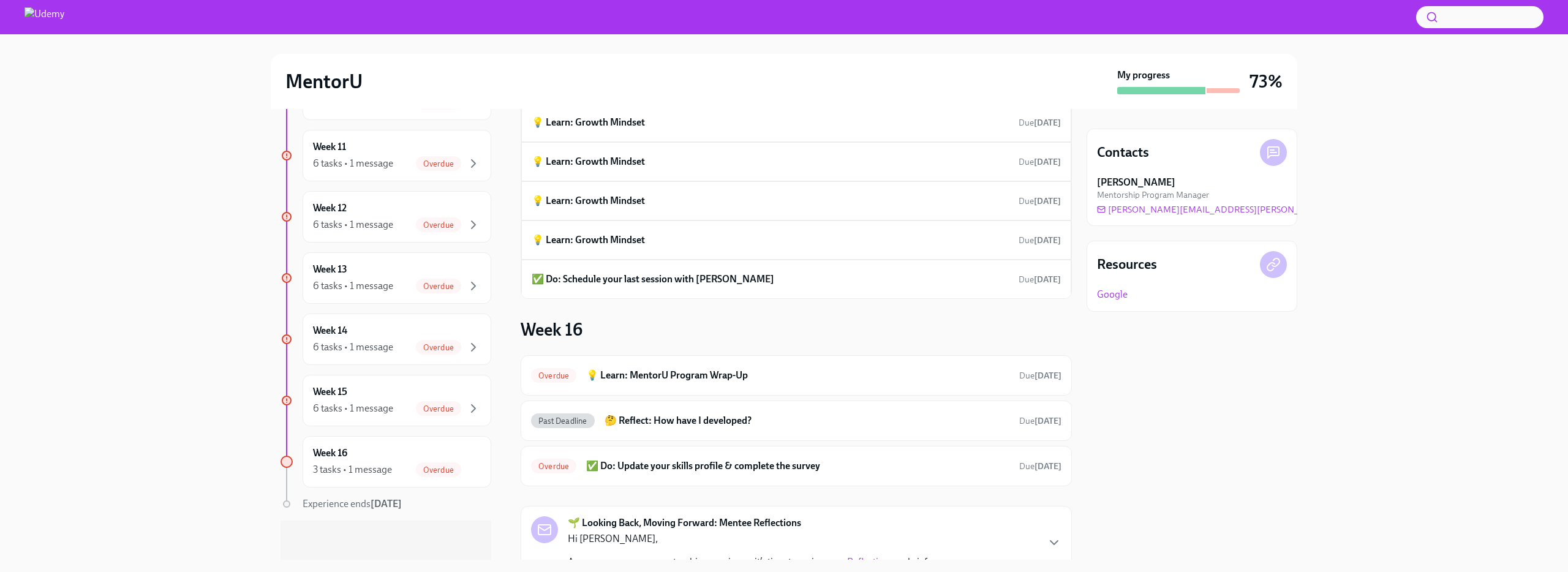
scroll to position [363, 0]
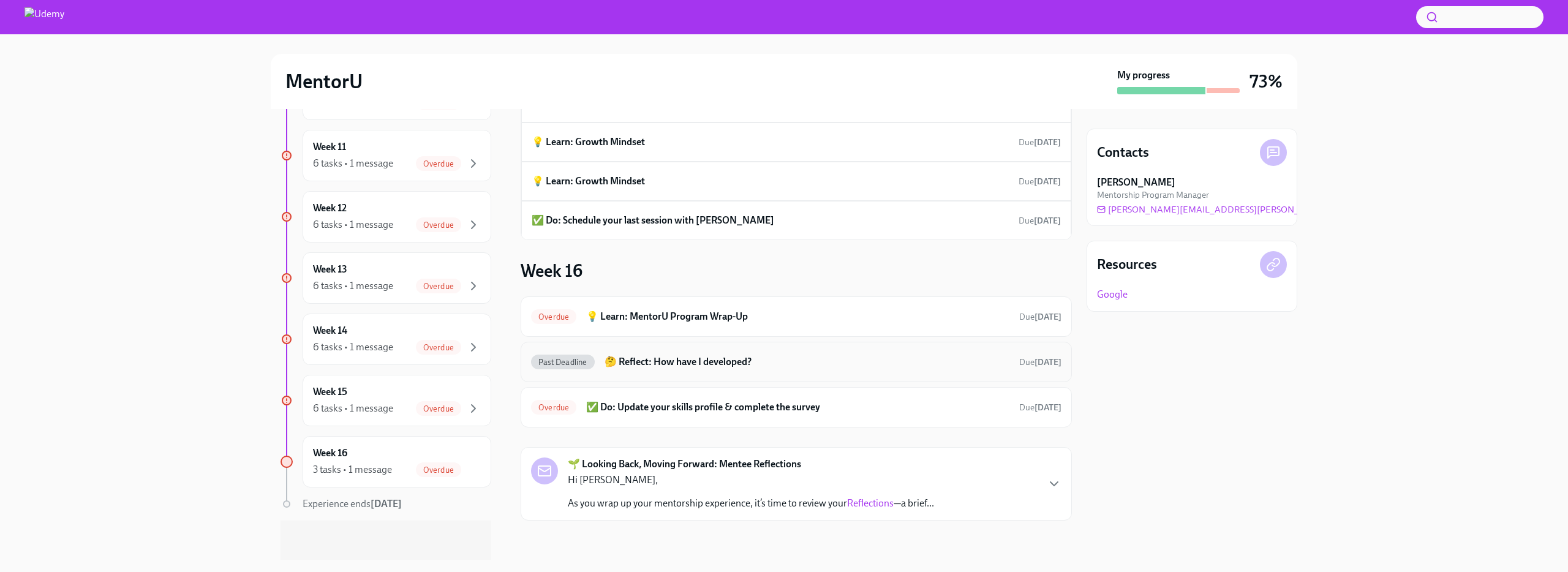
click at [619, 356] on h6 "🤔 Reflect: How have I developed?" at bounding box center [807, 362] width 405 height 13
